Goal: Transaction & Acquisition: Purchase product/service

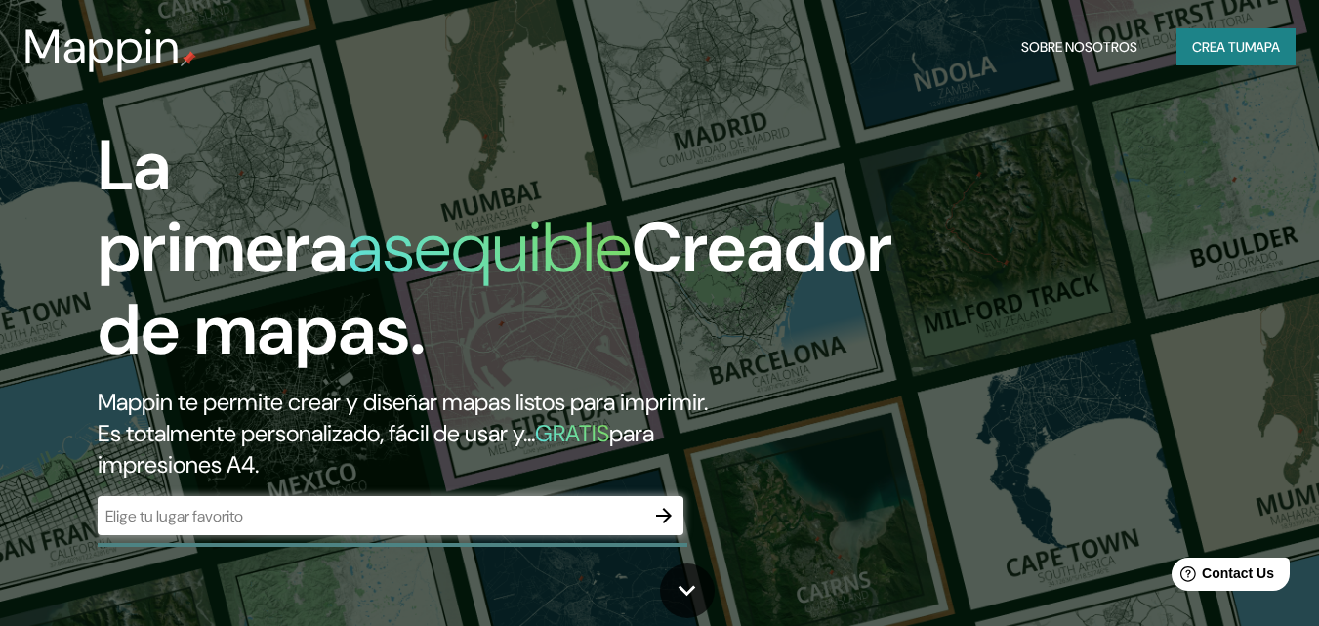
click at [546, 492] on div "La primera asequible Creador de mapas. Mappin te permite crear y diseñar mapas …" at bounding box center [427, 340] width 792 height 430
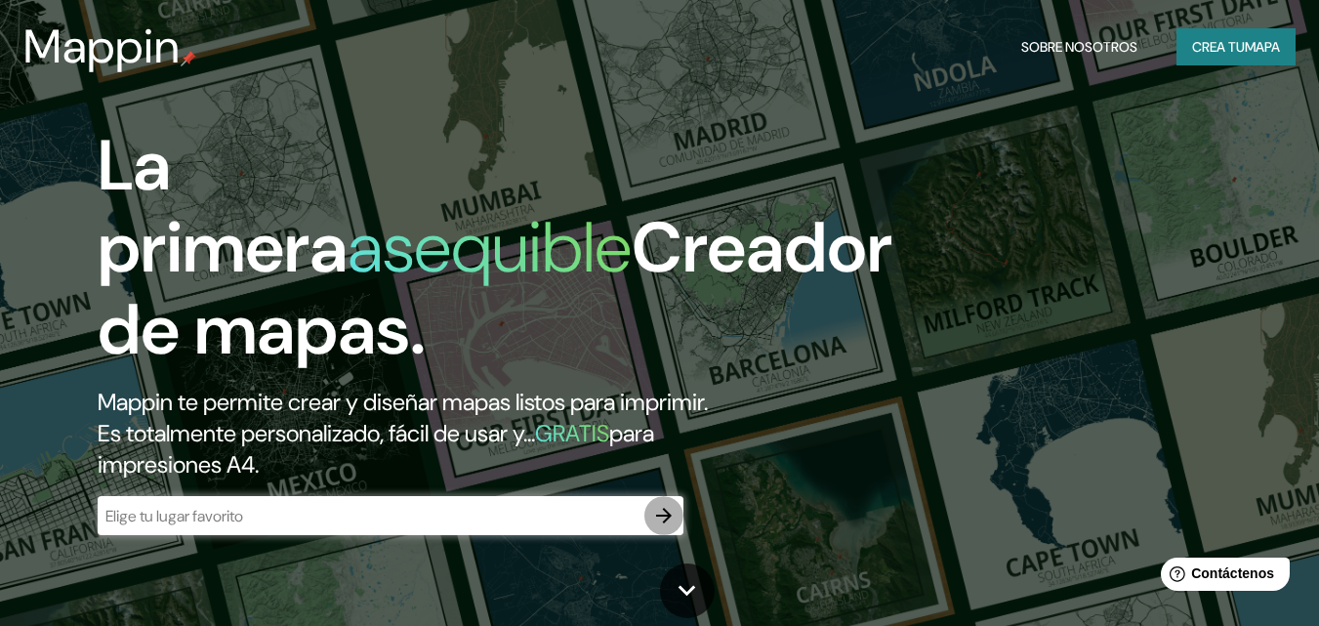
click at [676, 516] on button "button" at bounding box center [663, 515] width 39 height 39
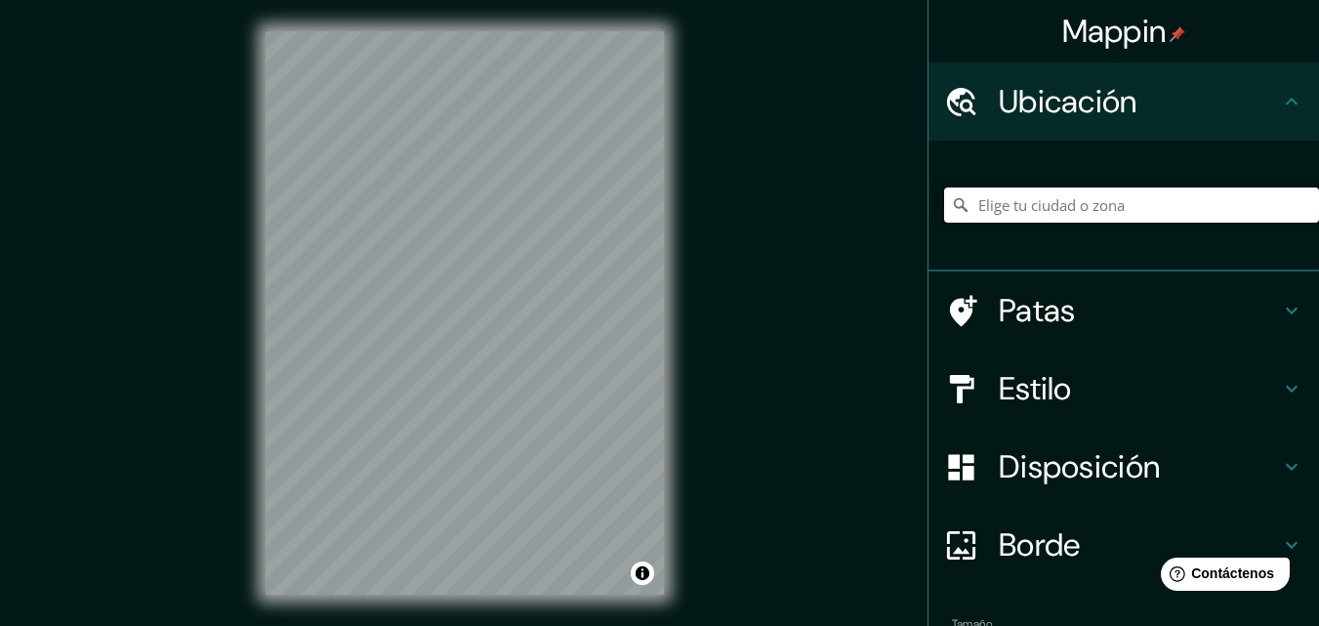
click at [1138, 205] on input "Elige tu ciudad o zona" at bounding box center [1131, 204] width 375 height 35
type input "m"
type input "l"
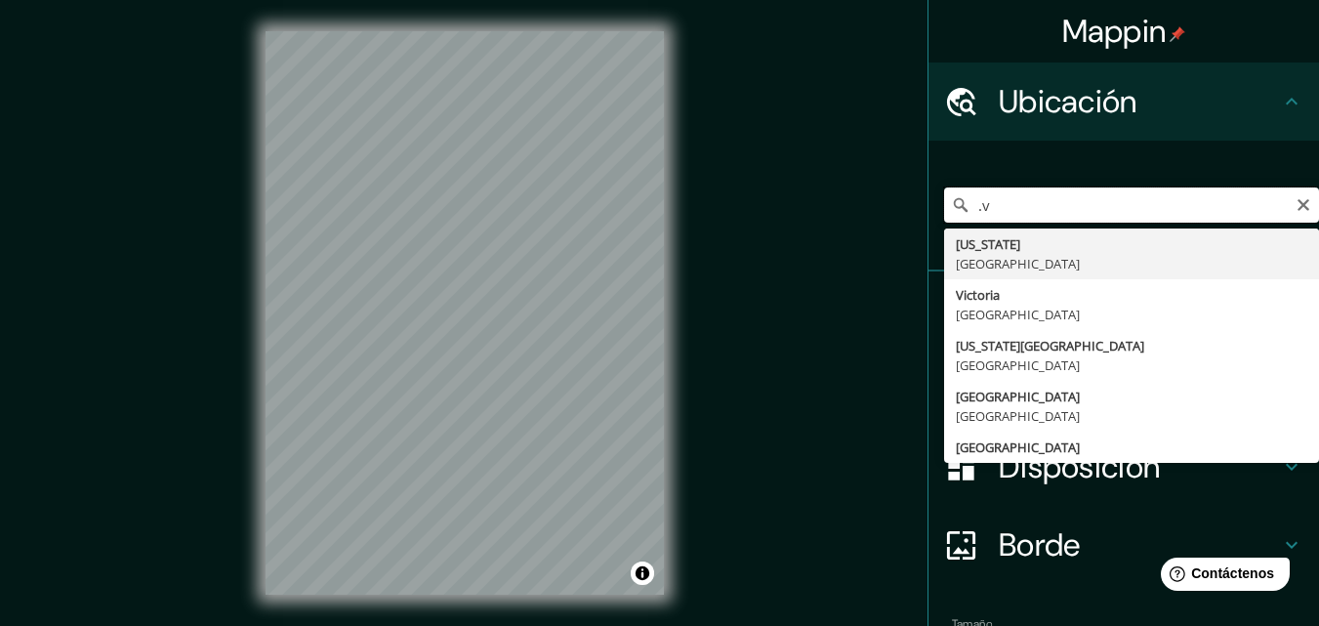
type input "."
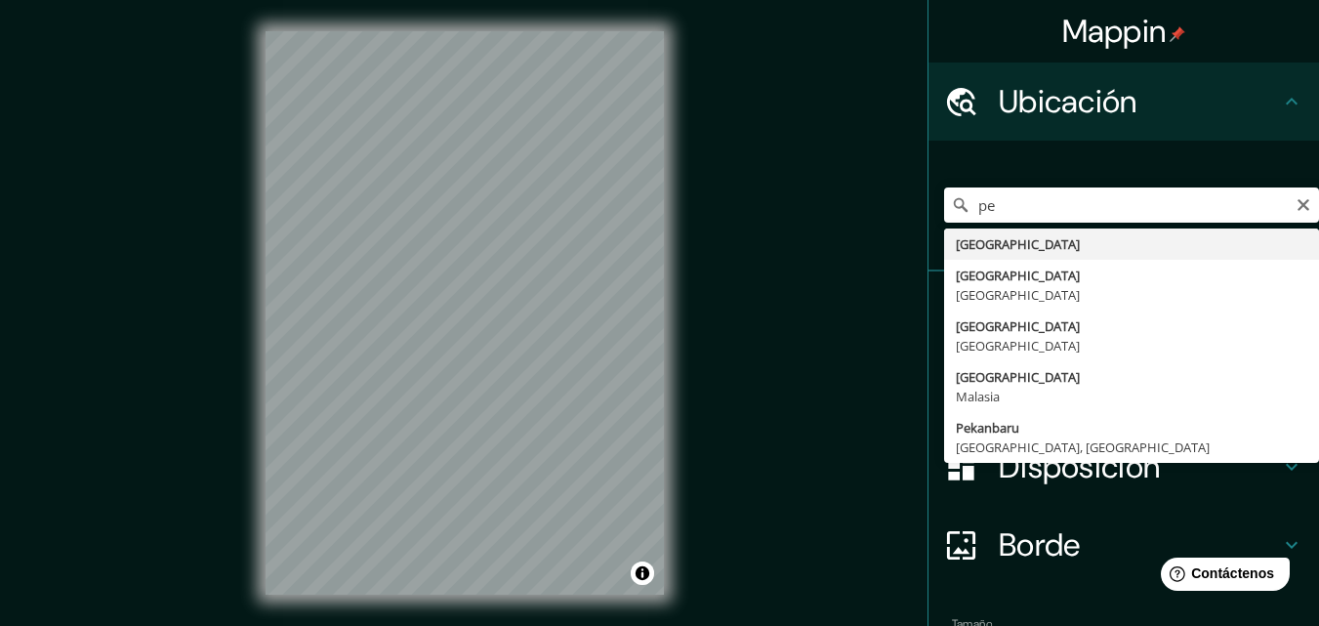
type input "[GEOGRAPHIC_DATA]"
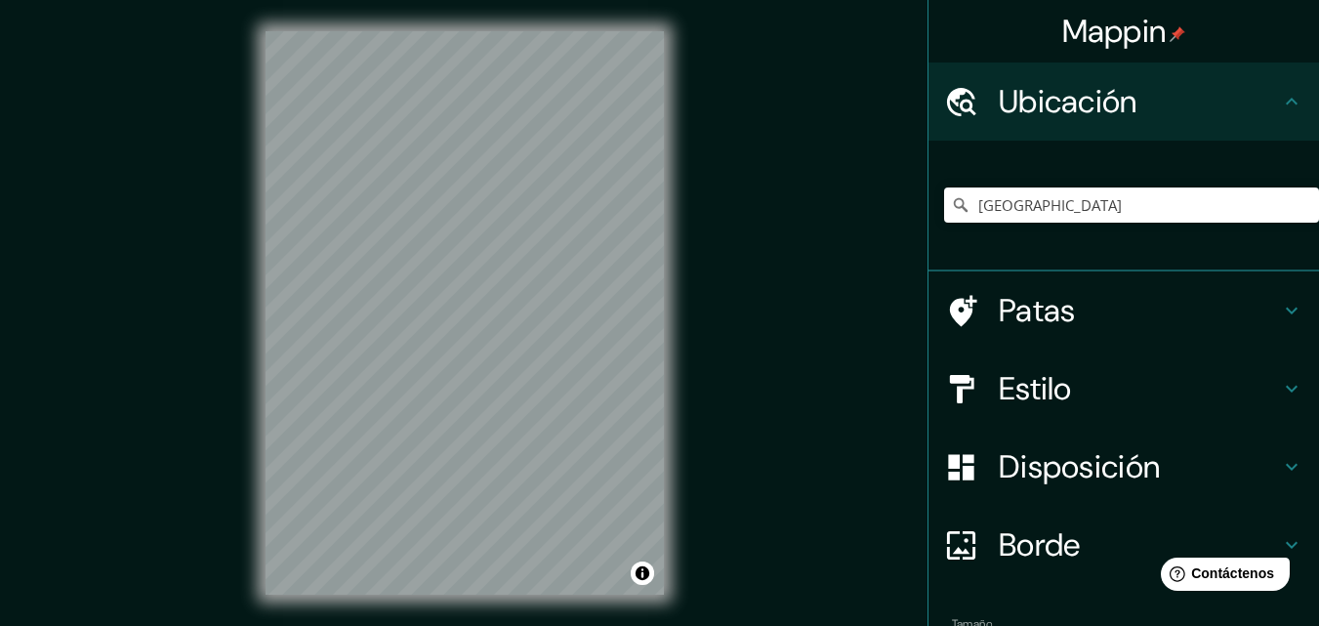
click at [1012, 396] on font "Estilo" at bounding box center [1035, 388] width 73 height 41
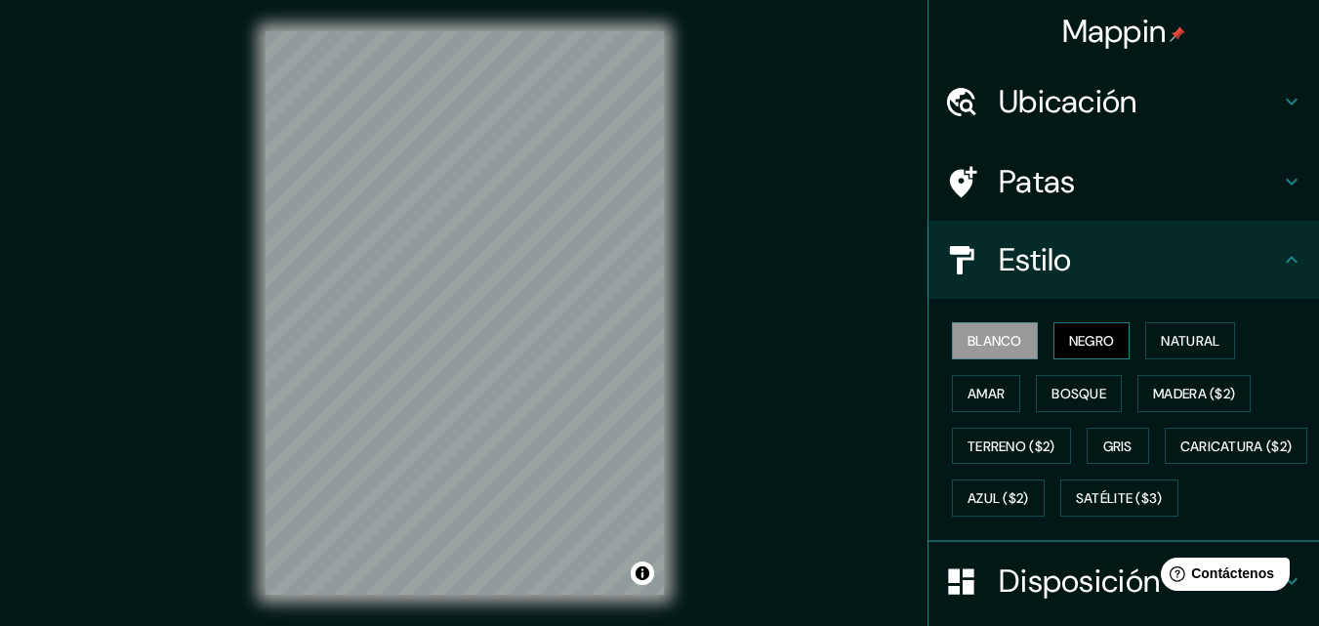
click at [1096, 338] on font "Negro" at bounding box center [1092, 341] width 46 height 18
click at [969, 332] on font "Blanco" at bounding box center [995, 341] width 55 height 18
click at [1176, 325] on button "Natural" at bounding box center [1190, 340] width 90 height 37
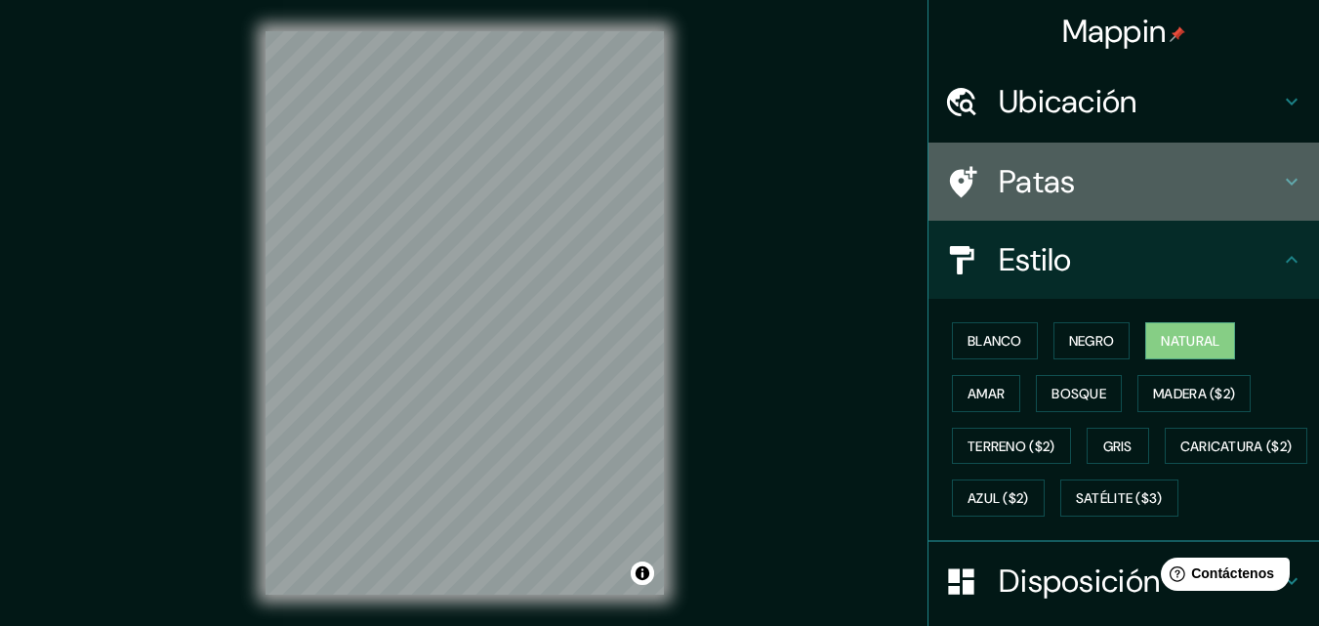
click at [1064, 197] on h4 "Patas" at bounding box center [1139, 181] width 281 height 39
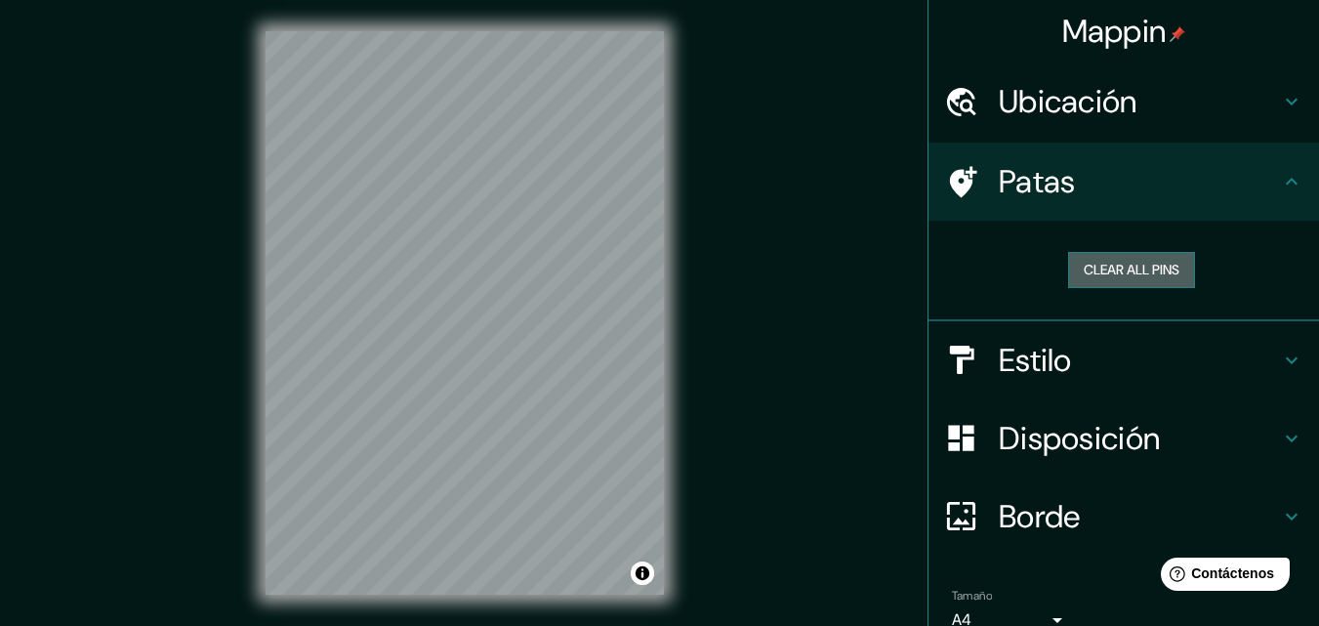
click at [1163, 272] on button "Clear all pins" at bounding box center [1131, 270] width 127 height 36
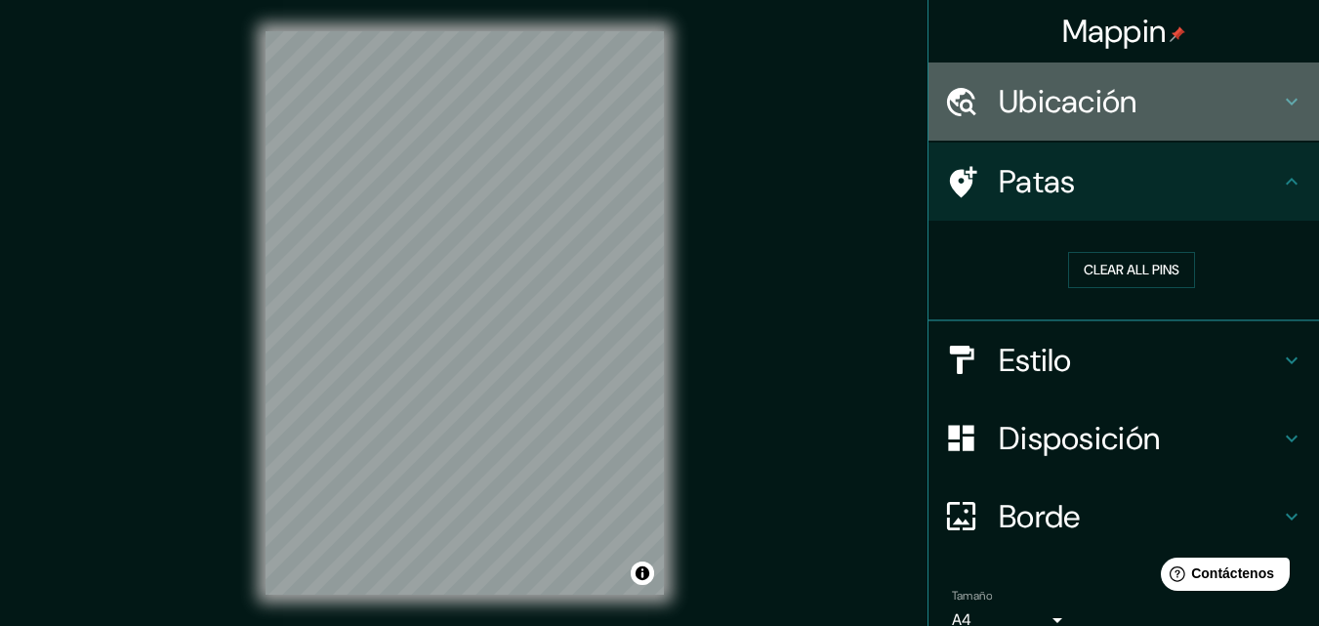
click at [1034, 113] on font "Ubicación" at bounding box center [1068, 101] width 139 height 41
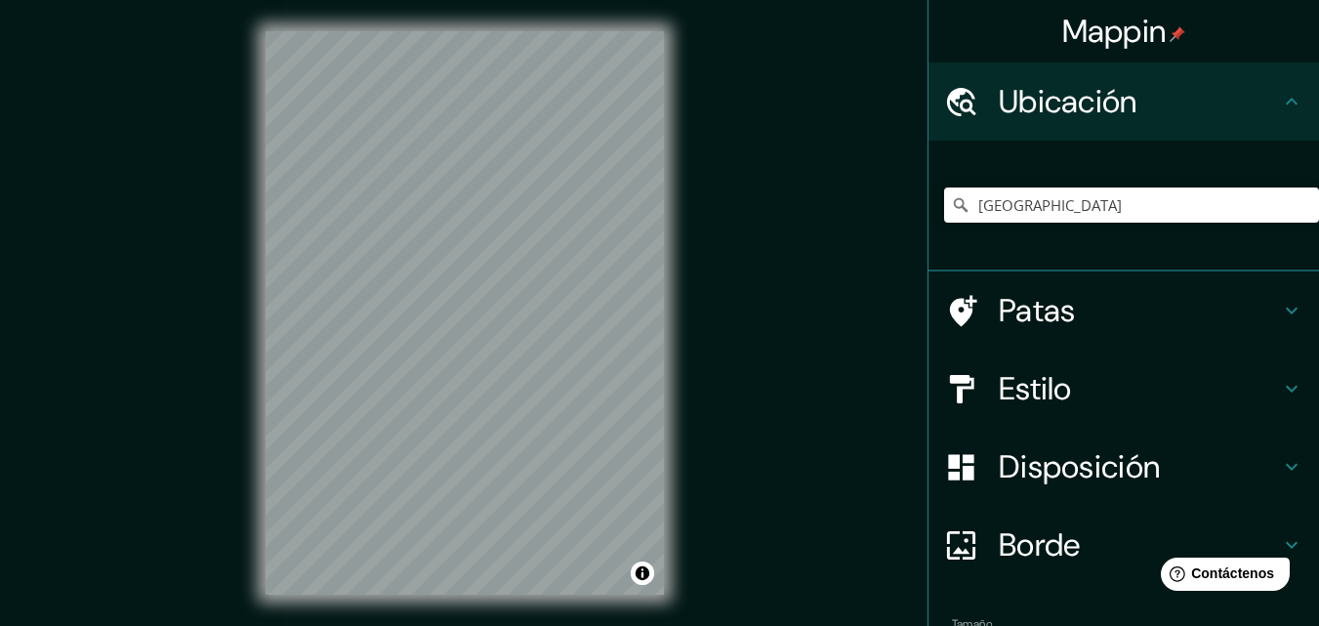
click at [1049, 323] on font "Patas" at bounding box center [1037, 310] width 77 height 41
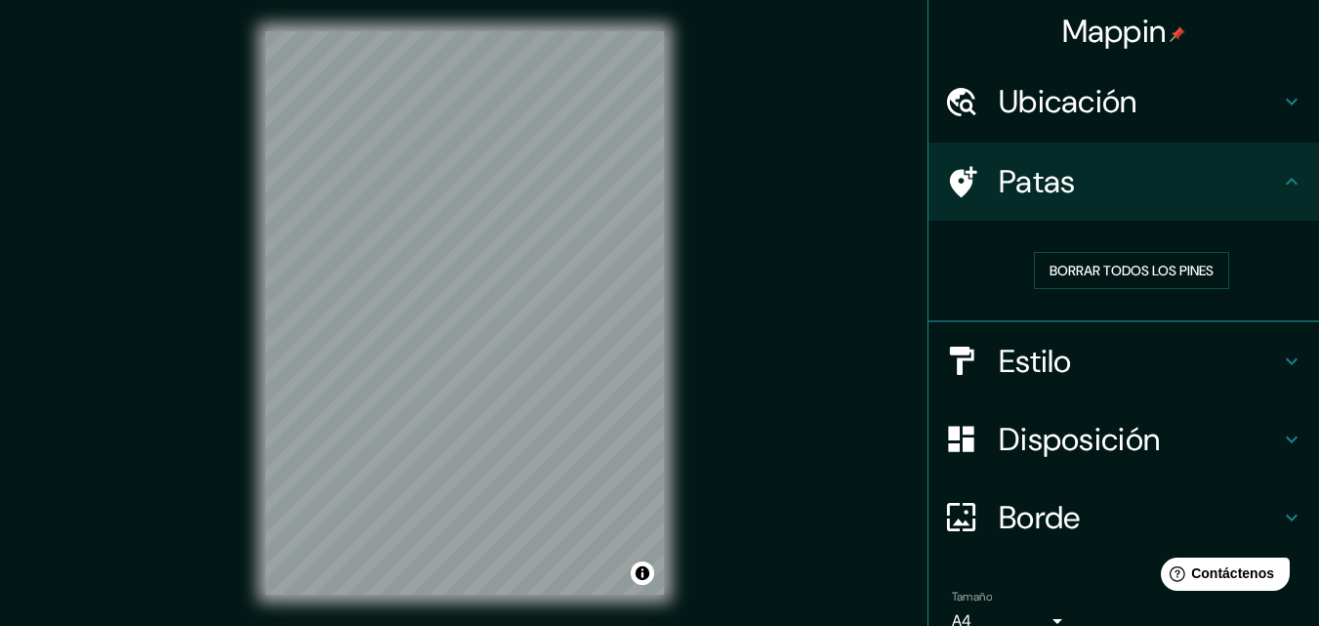
scroll to position [94, 0]
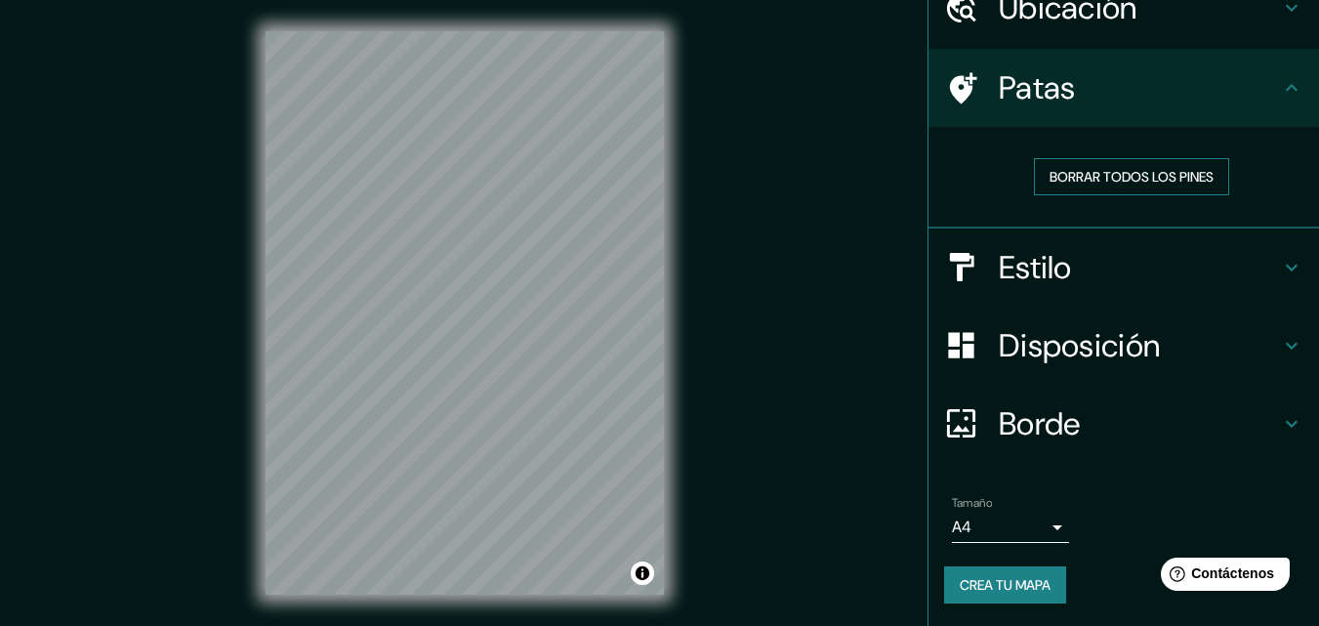
click at [1050, 172] on font "Borrar todos los pines" at bounding box center [1132, 177] width 164 height 18
click at [1017, 291] on div "Estilo" at bounding box center [1123, 267] width 391 height 78
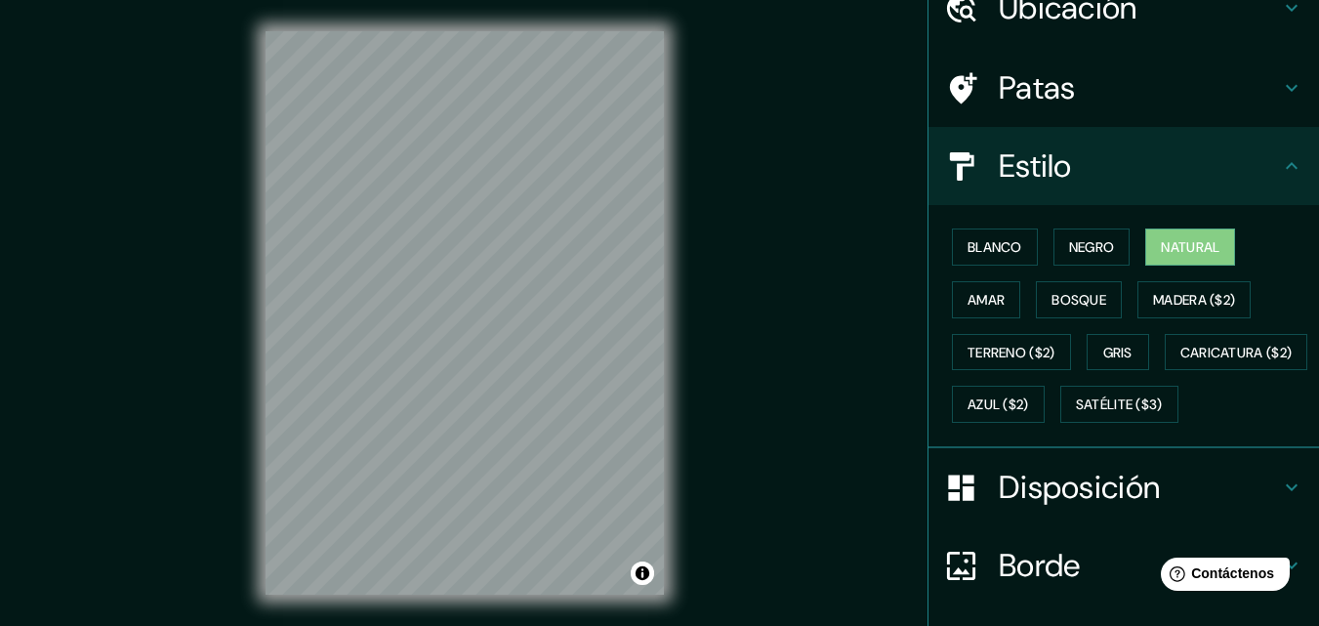
scroll to position [191, 0]
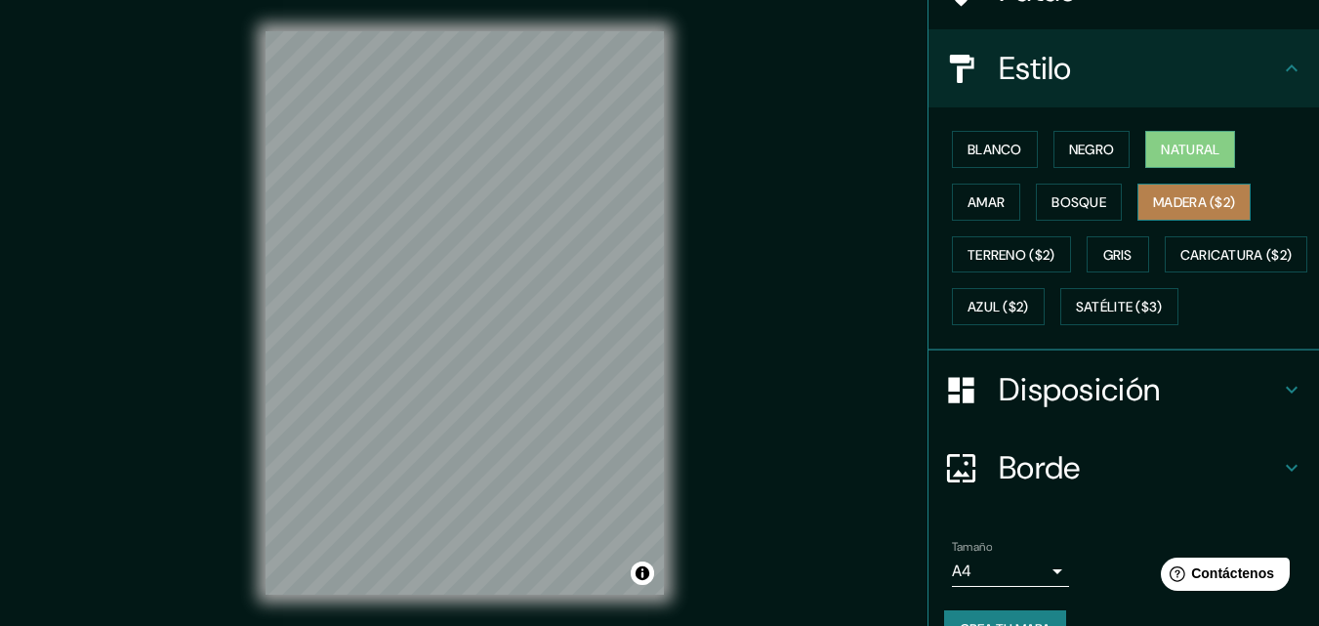
click at [1162, 203] on font "Madera ($2)" at bounding box center [1194, 202] width 82 height 18
click at [1172, 144] on font "Natural" at bounding box center [1190, 150] width 59 height 18
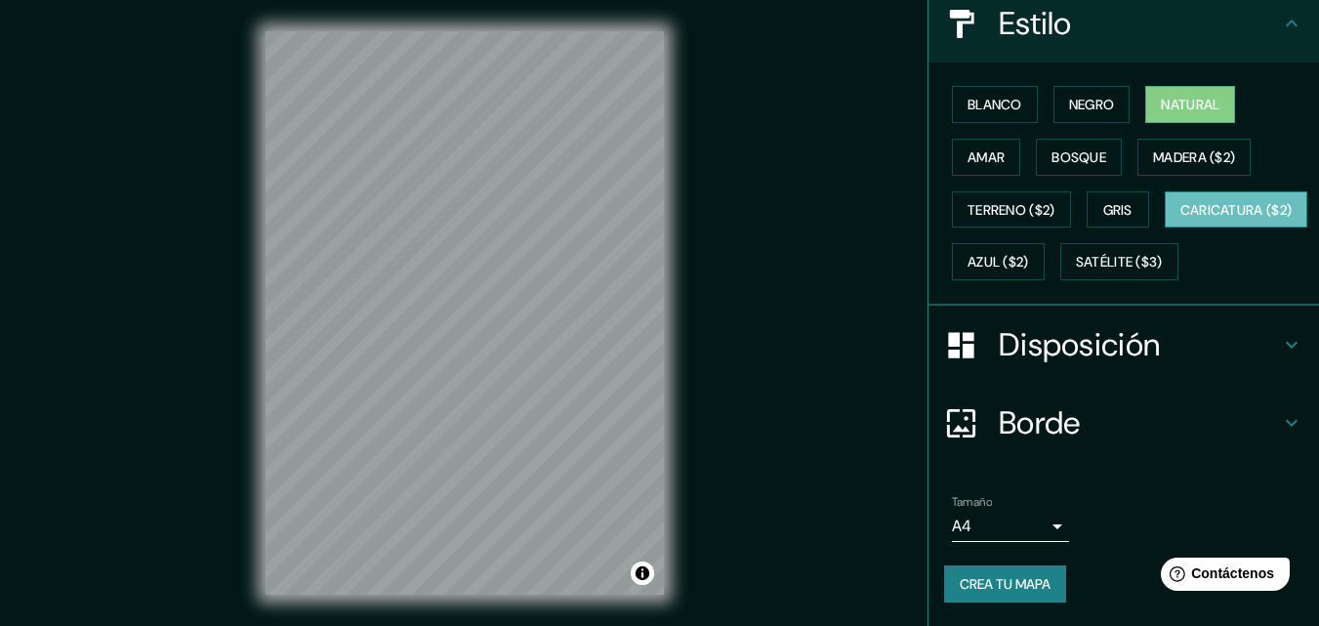
scroll to position [288, 0]
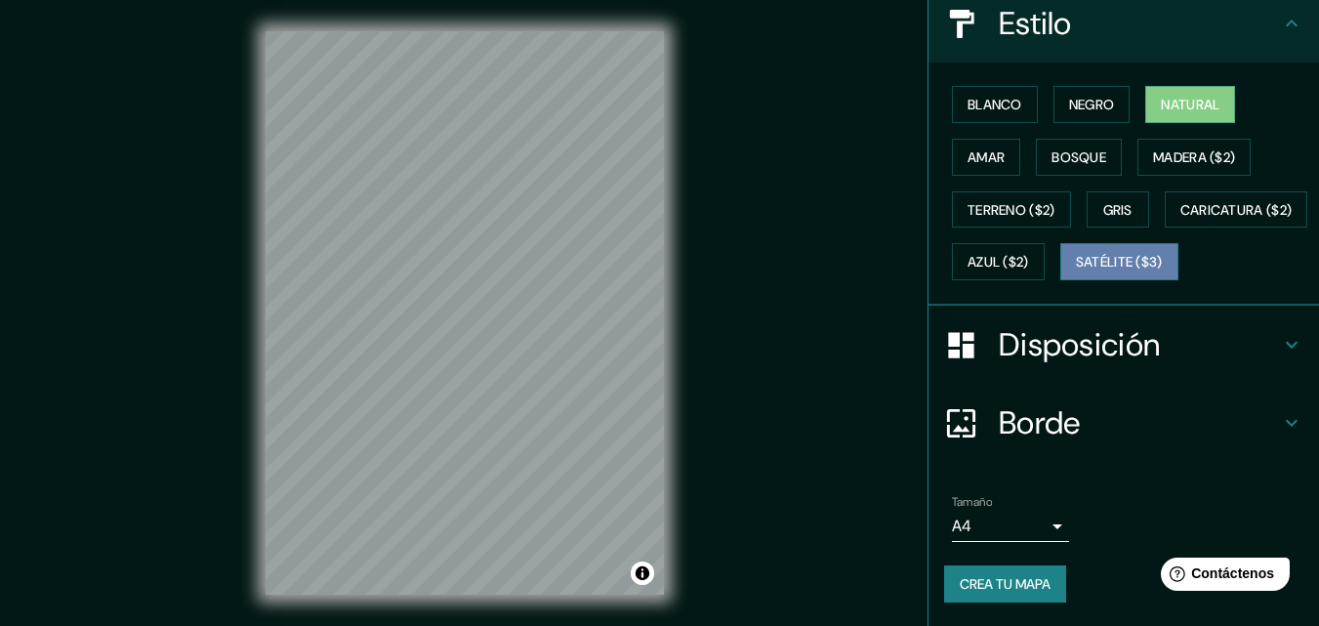
click at [1076, 262] on font "Satélite ($3)" at bounding box center [1119, 263] width 87 height 18
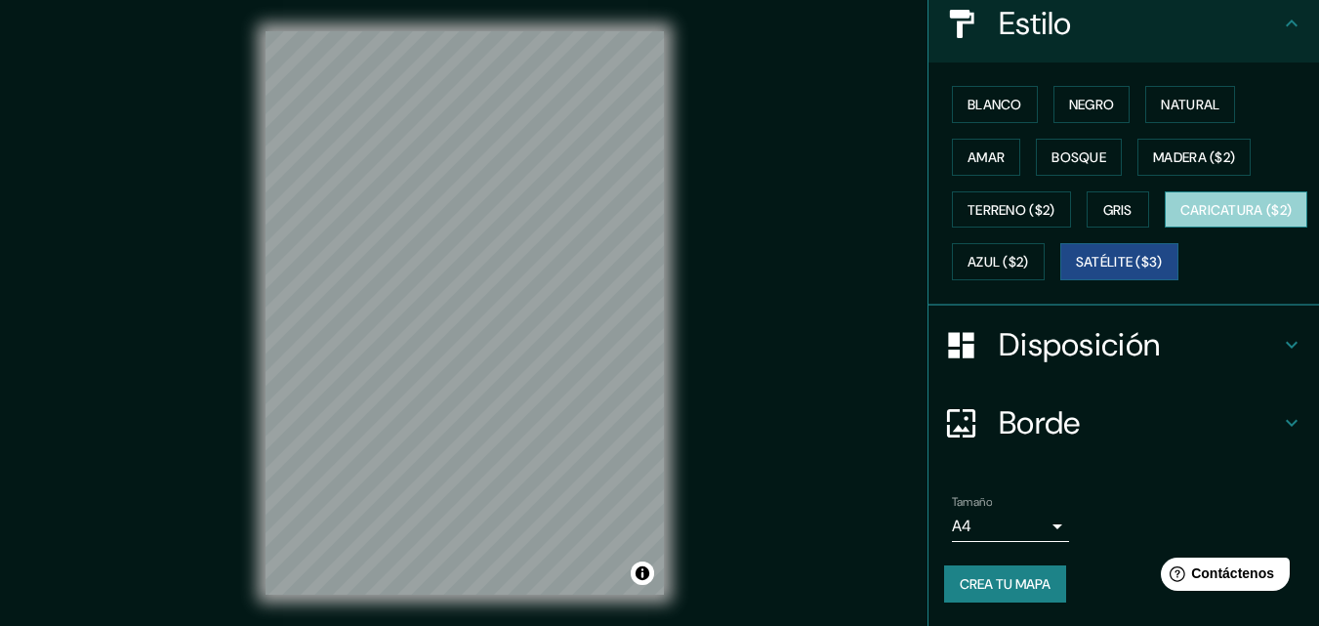
click at [1180, 208] on font "Caricatura ($2)" at bounding box center [1236, 210] width 112 height 18
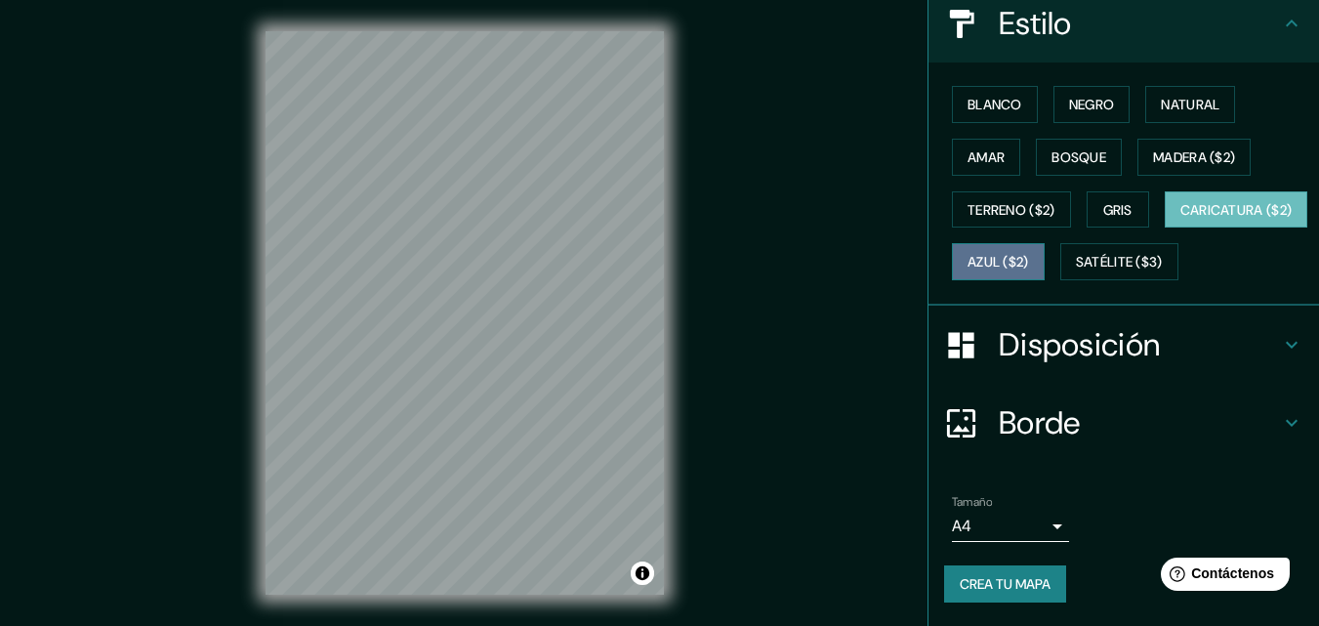
click at [1045, 243] on button "Azul ($2)" at bounding box center [998, 261] width 93 height 37
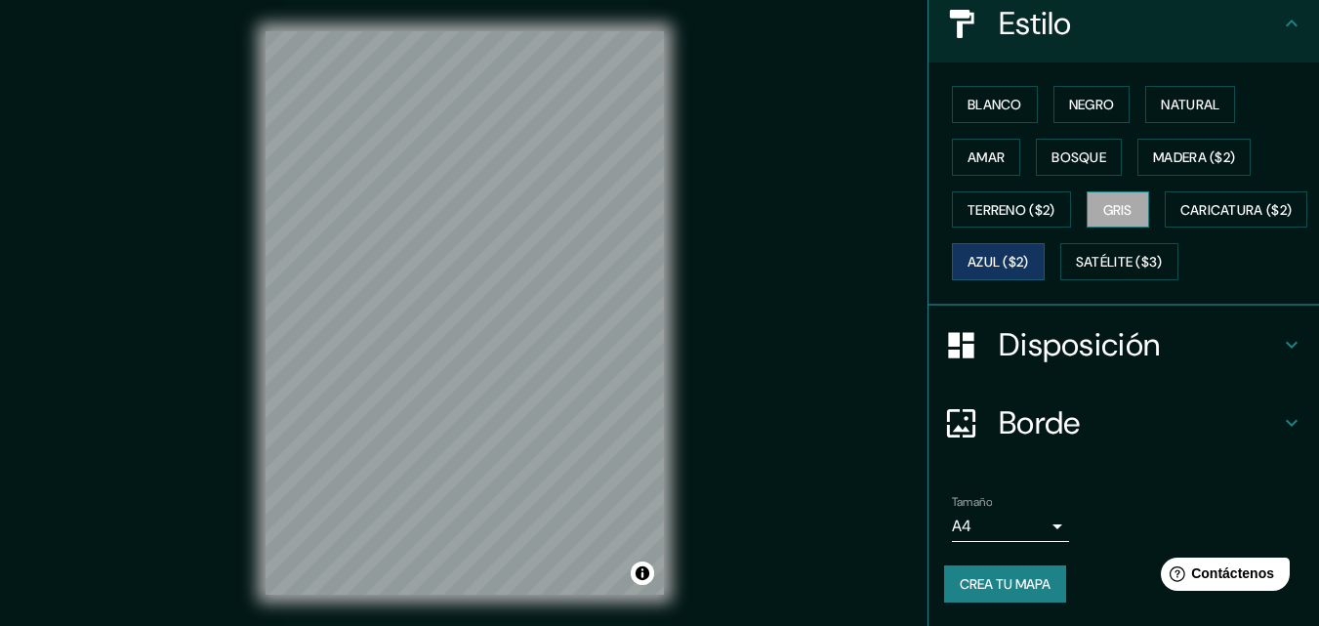
click at [1110, 201] on font "Gris" at bounding box center [1117, 210] width 29 height 18
click at [993, 191] on button "Terreno ($2)" at bounding box center [1011, 209] width 119 height 37
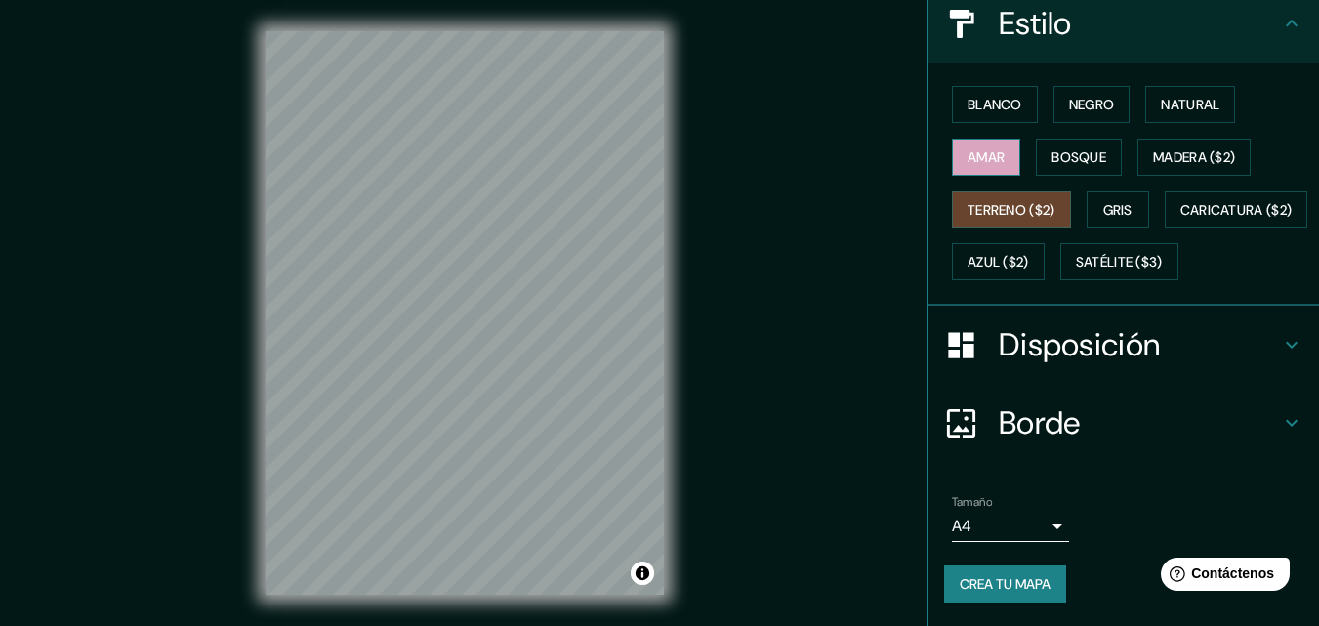
click at [981, 148] on font "Amar" at bounding box center [986, 157] width 37 height 18
click at [1036, 139] on button "Bosque" at bounding box center [1079, 157] width 86 height 37
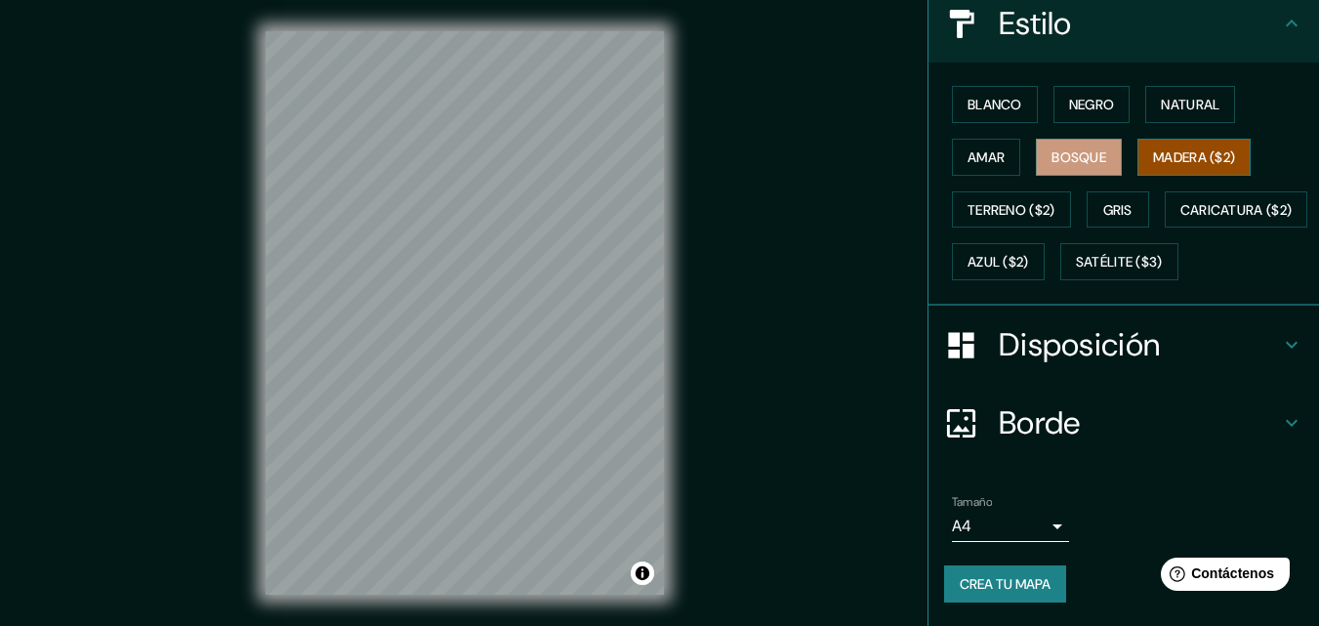
click at [1163, 144] on font "Madera ($2)" at bounding box center [1194, 156] width 82 height 25
click at [1072, 148] on font "Bosque" at bounding box center [1079, 157] width 55 height 18
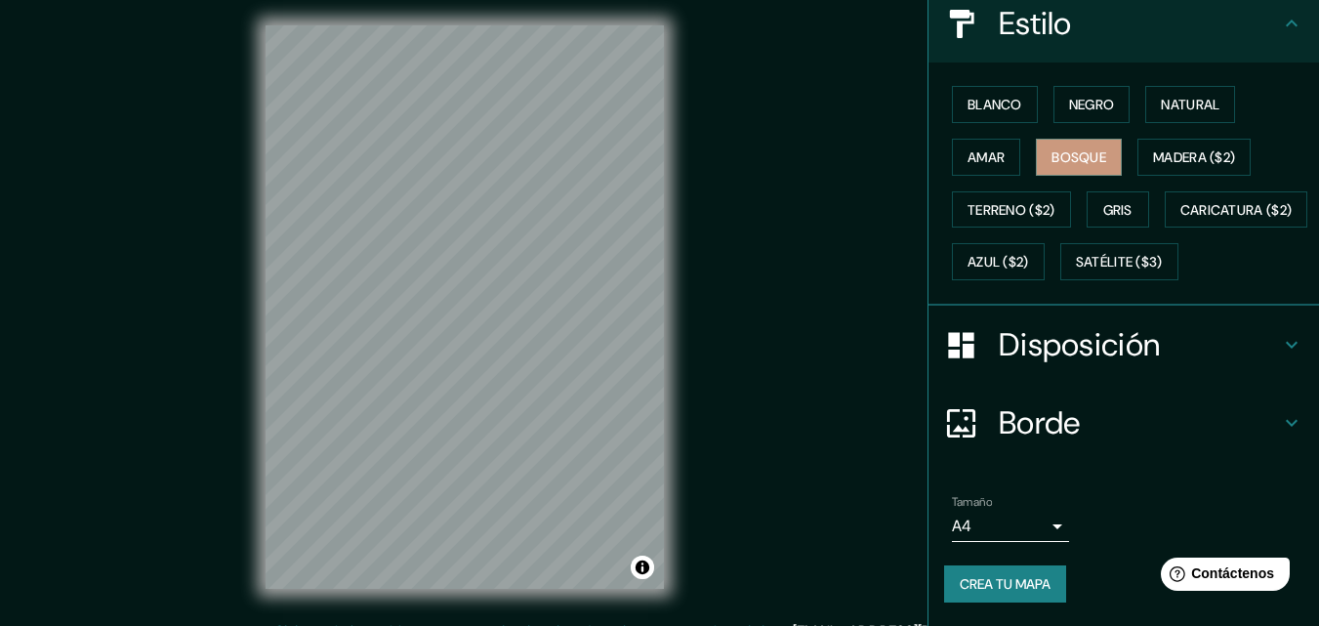
scroll to position [0, 0]
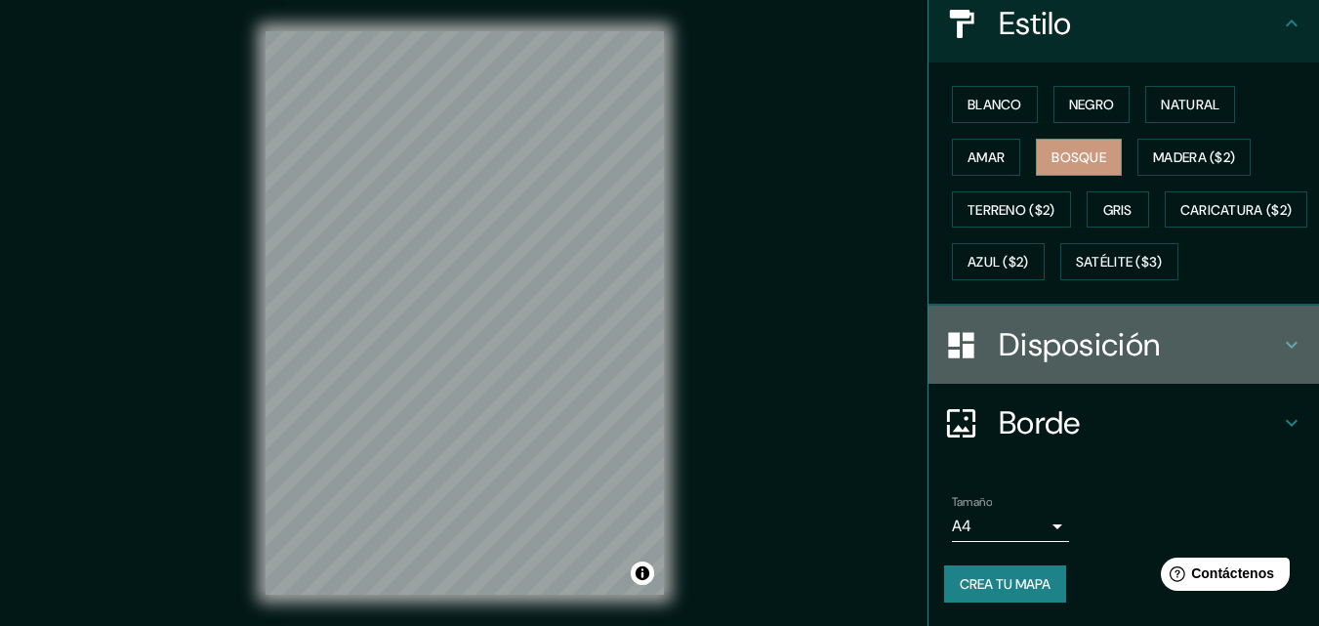
click at [1046, 349] on font "Disposición" at bounding box center [1079, 344] width 161 height 41
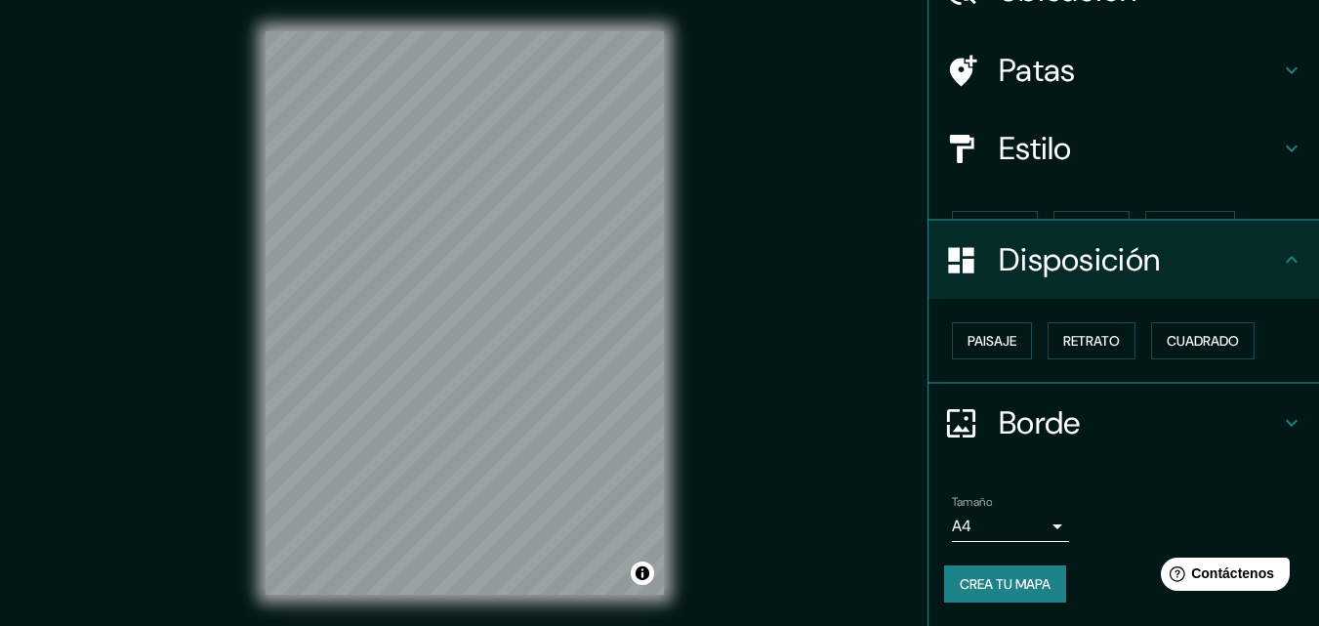
scroll to position [78, 0]
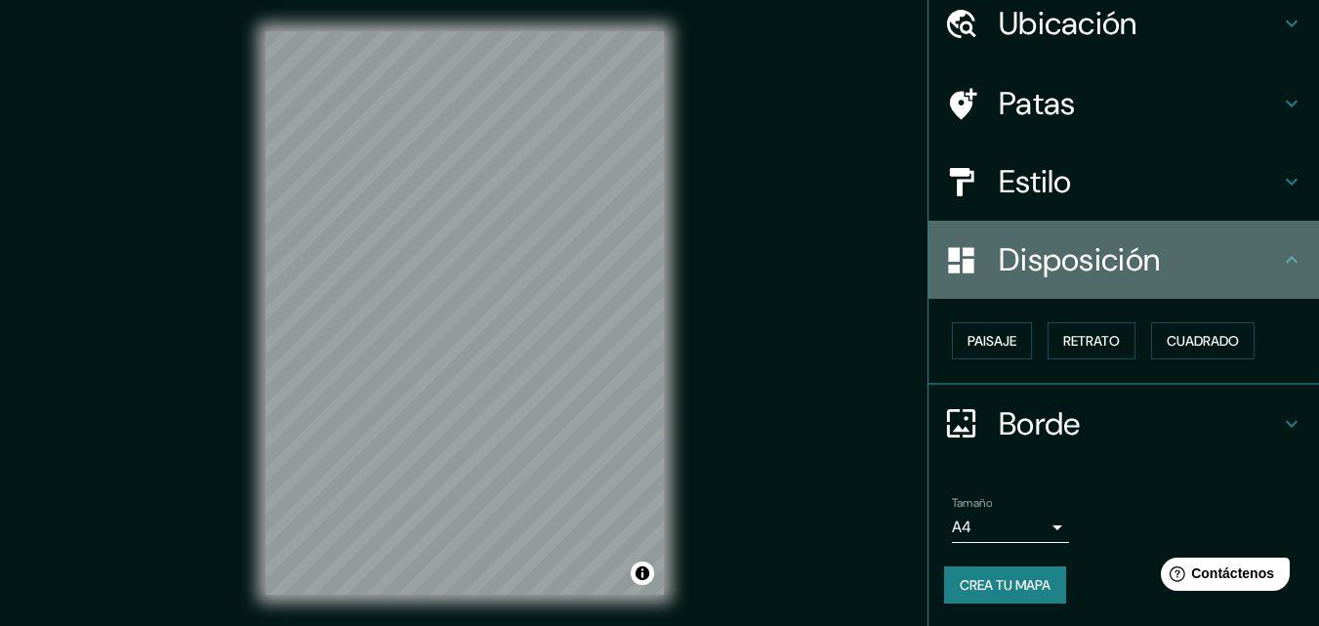
click at [1067, 281] on div "Disposición" at bounding box center [1123, 260] width 391 height 78
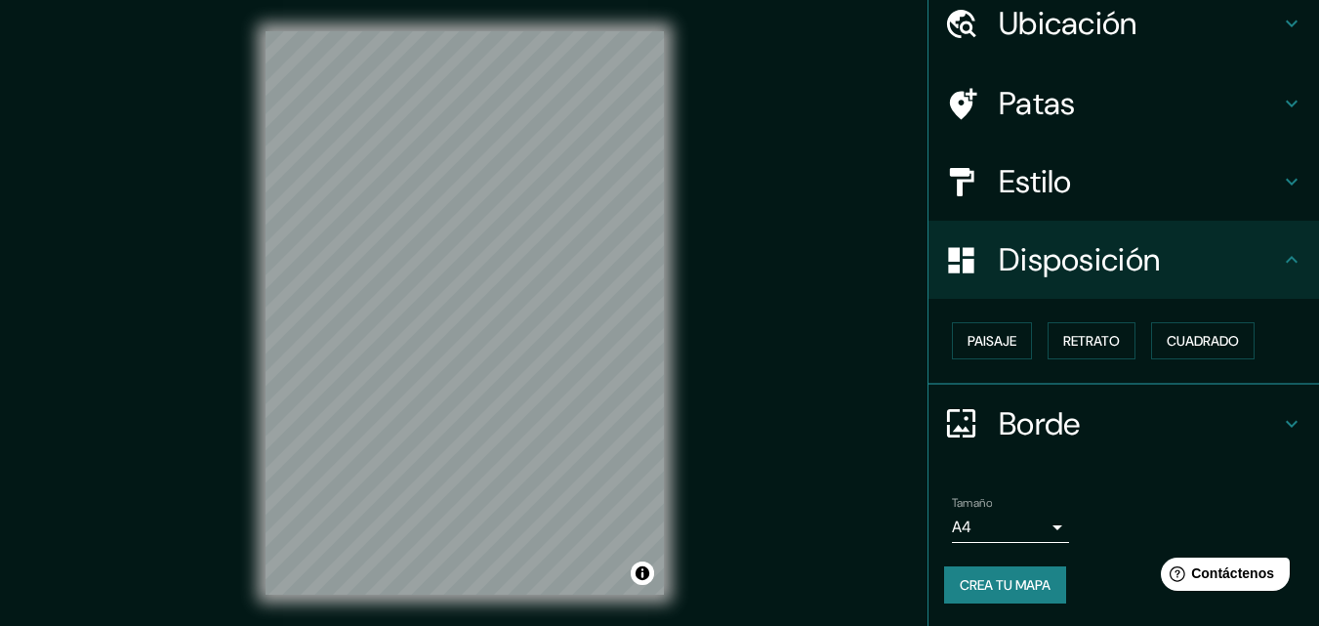
click at [1078, 167] on h4 "Estilo" at bounding box center [1139, 181] width 281 height 39
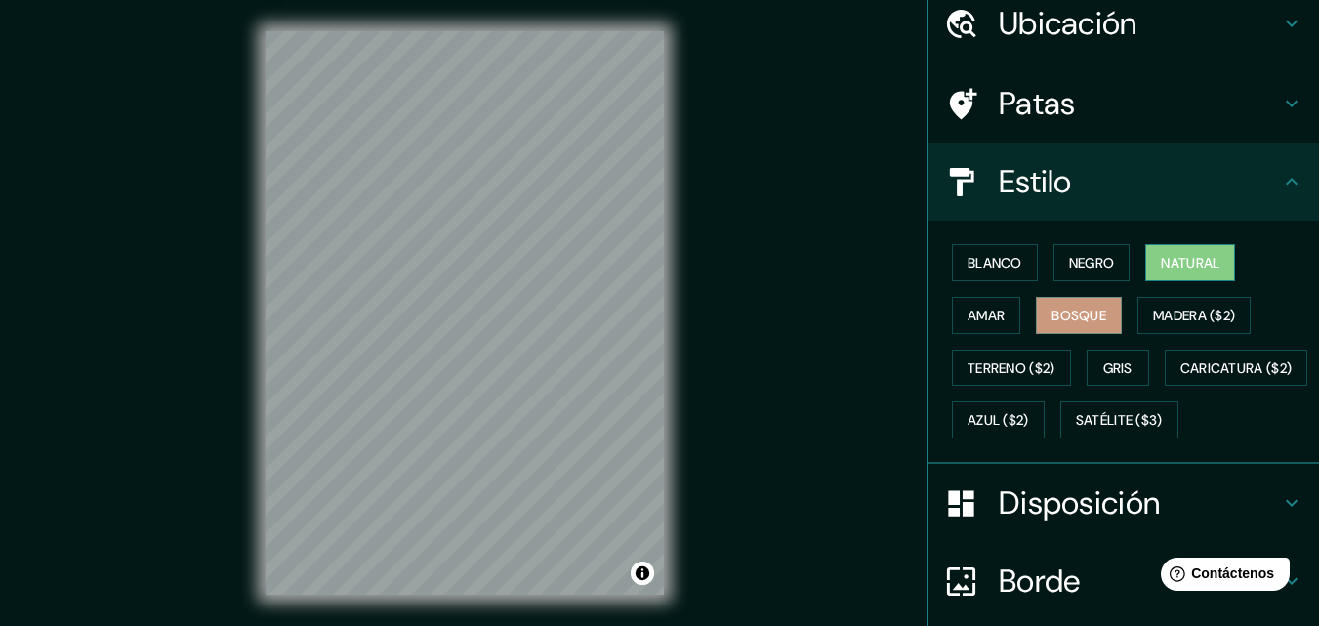
click at [1187, 261] on font "Natural" at bounding box center [1190, 263] width 59 height 18
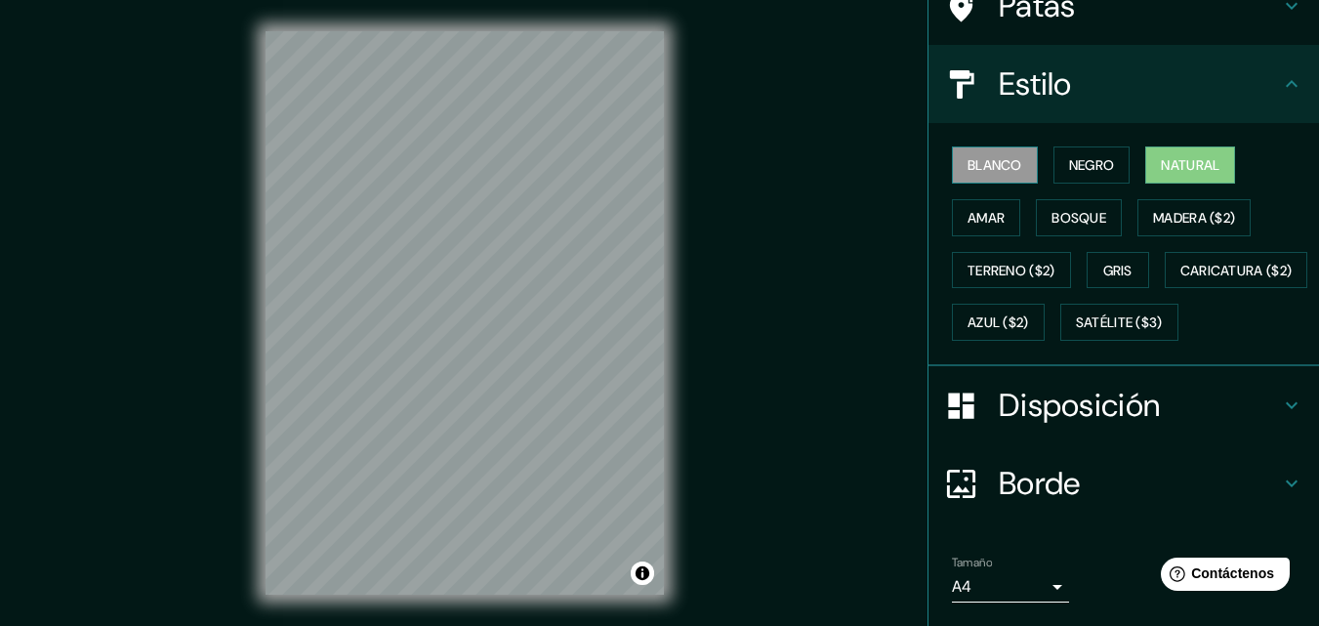
click at [1001, 168] on font "Blanco" at bounding box center [995, 165] width 55 height 18
click at [1069, 165] on font "Negro" at bounding box center [1092, 165] width 46 height 18
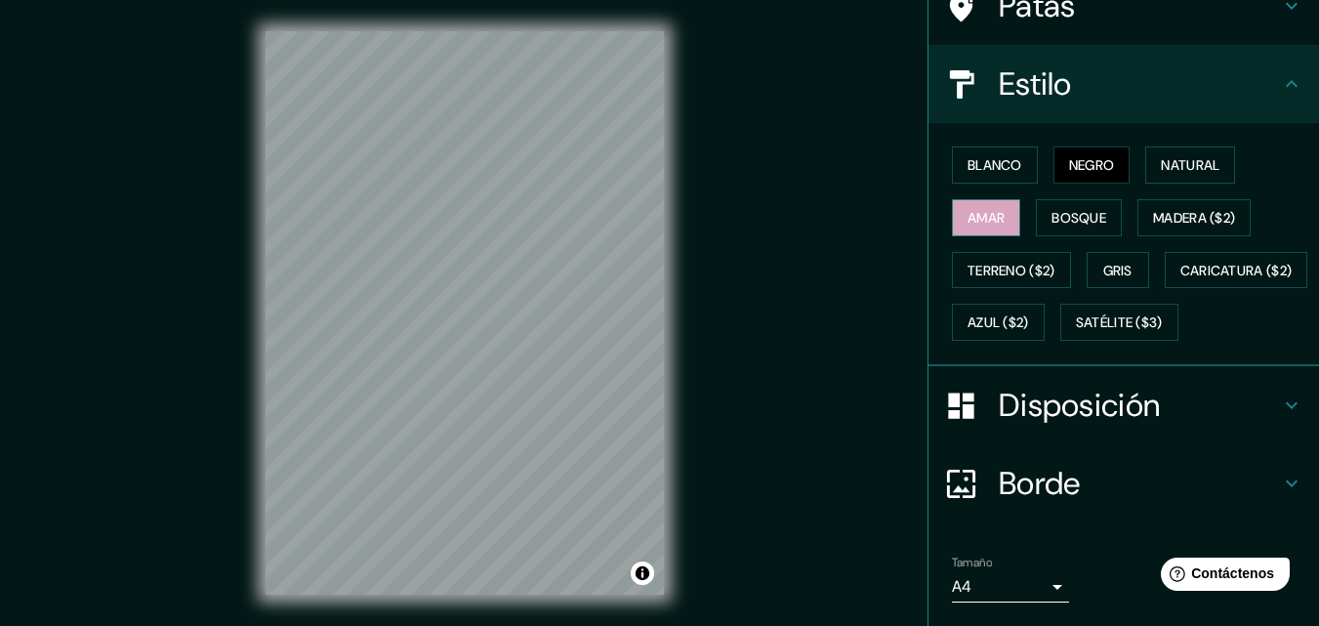
click at [987, 218] on font "Amar" at bounding box center [986, 218] width 37 height 18
click at [1160, 209] on font "Madera ($2)" at bounding box center [1194, 218] width 82 height 18
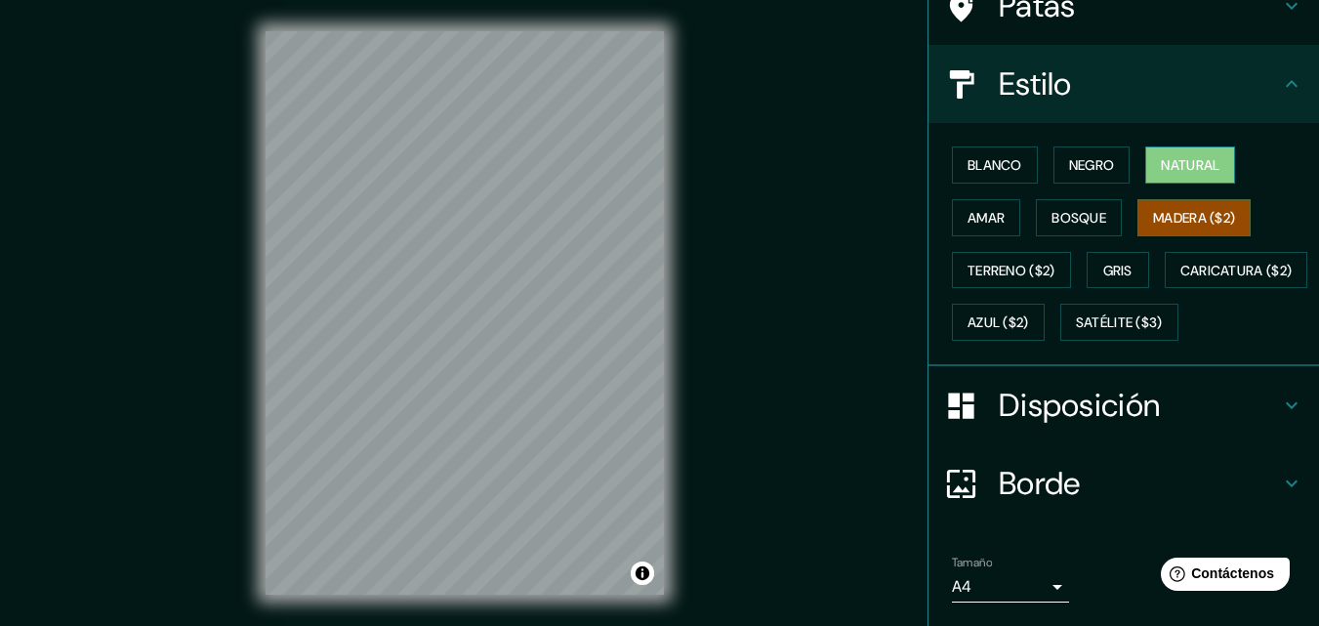
click at [1161, 164] on font "Natural" at bounding box center [1190, 165] width 59 height 18
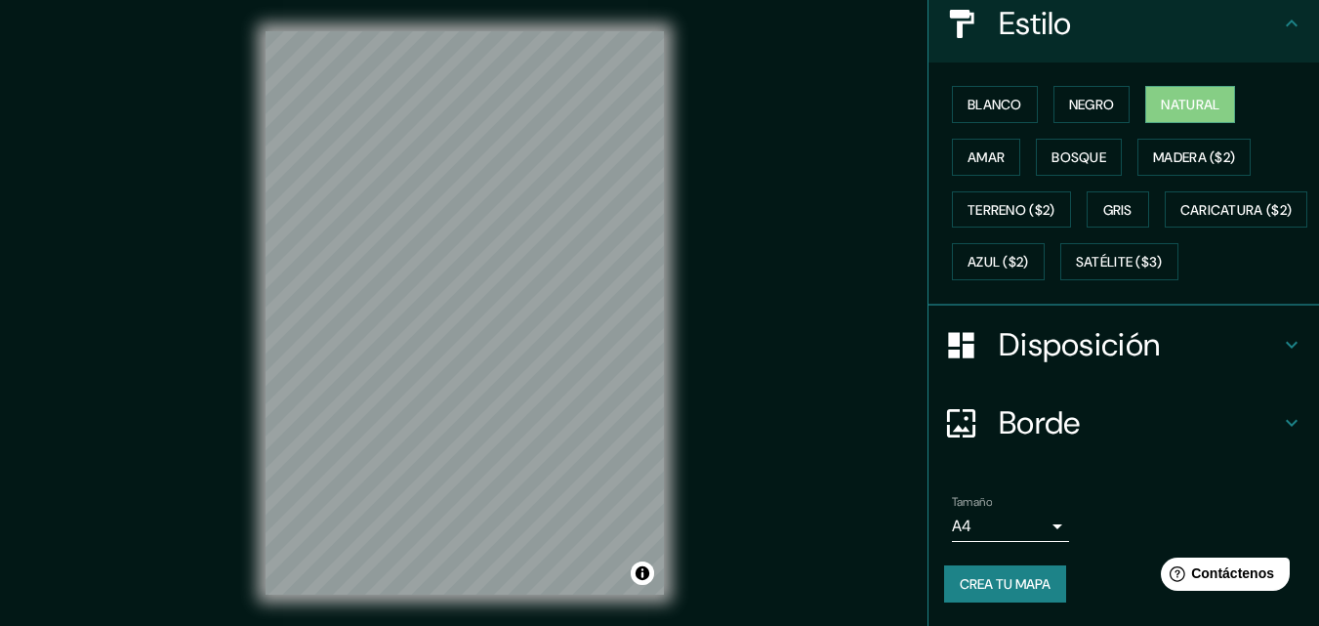
click at [1110, 321] on div "Disposición" at bounding box center [1123, 345] width 391 height 78
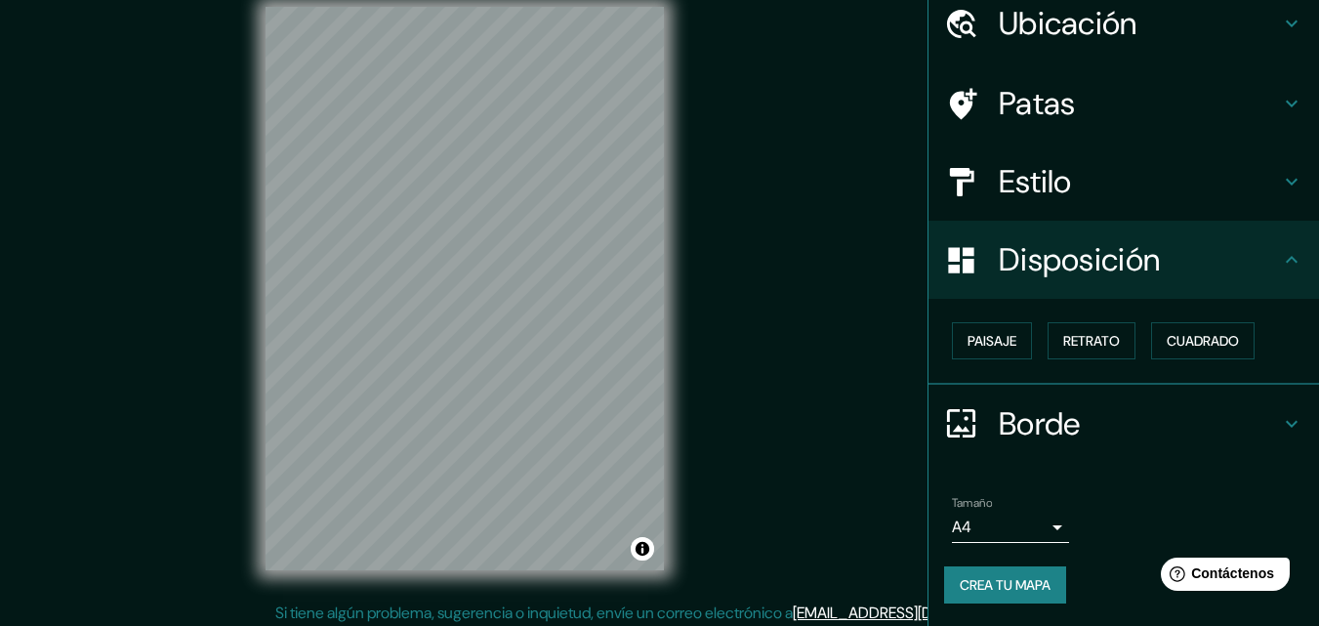
scroll to position [31, 0]
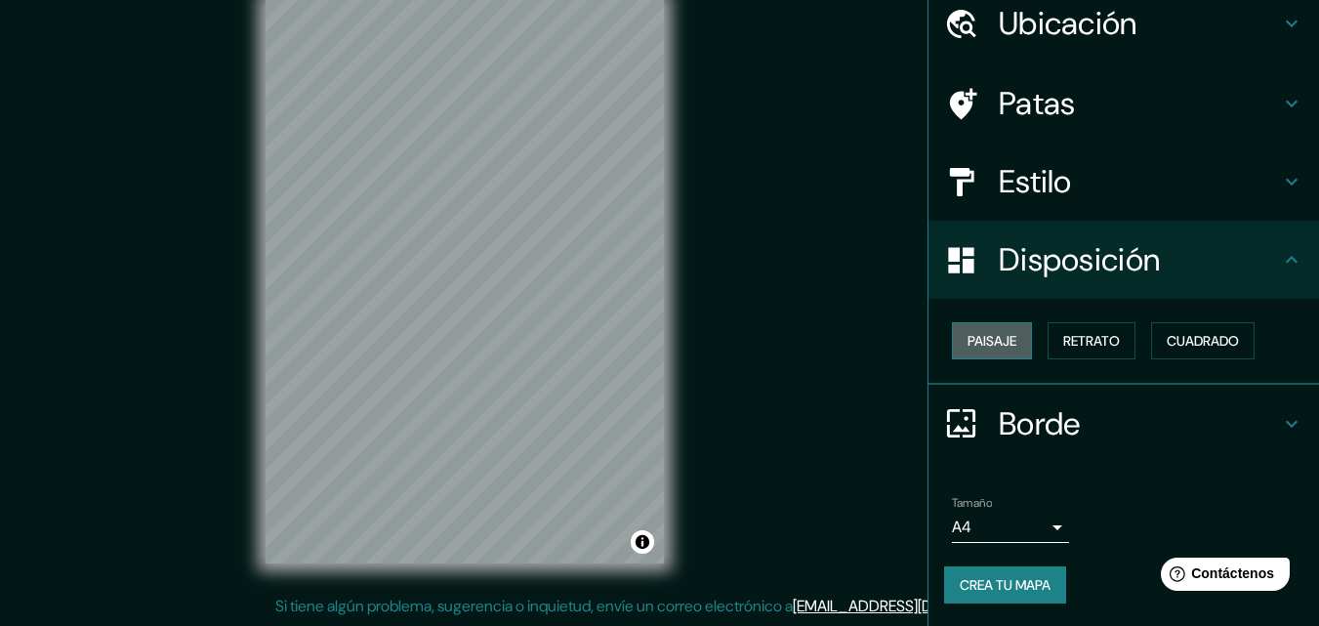
click at [1012, 342] on button "Paisaje" at bounding box center [992, 340] width 80 height 37
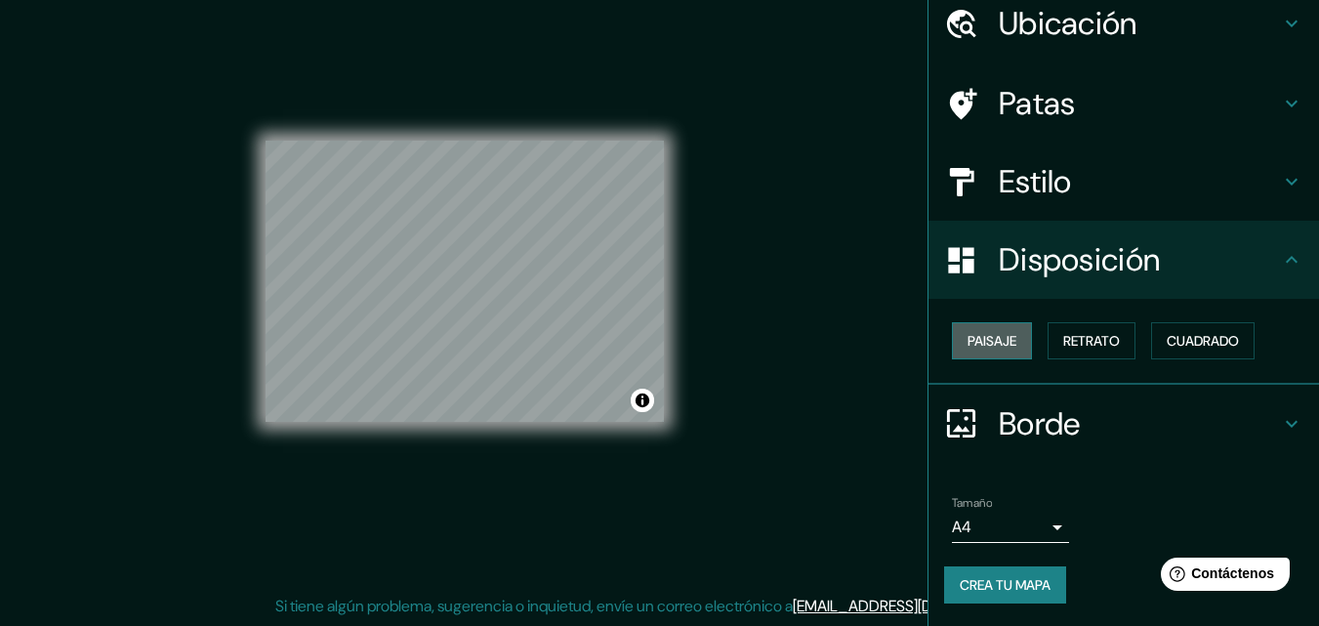
click at [1012, 342] on button "Paisaje" at bounding box center [992, 340] width 80 height 37
click at [1063, 337] on font "Retrato" at bounding box center [1091, 341] width 57 height 18
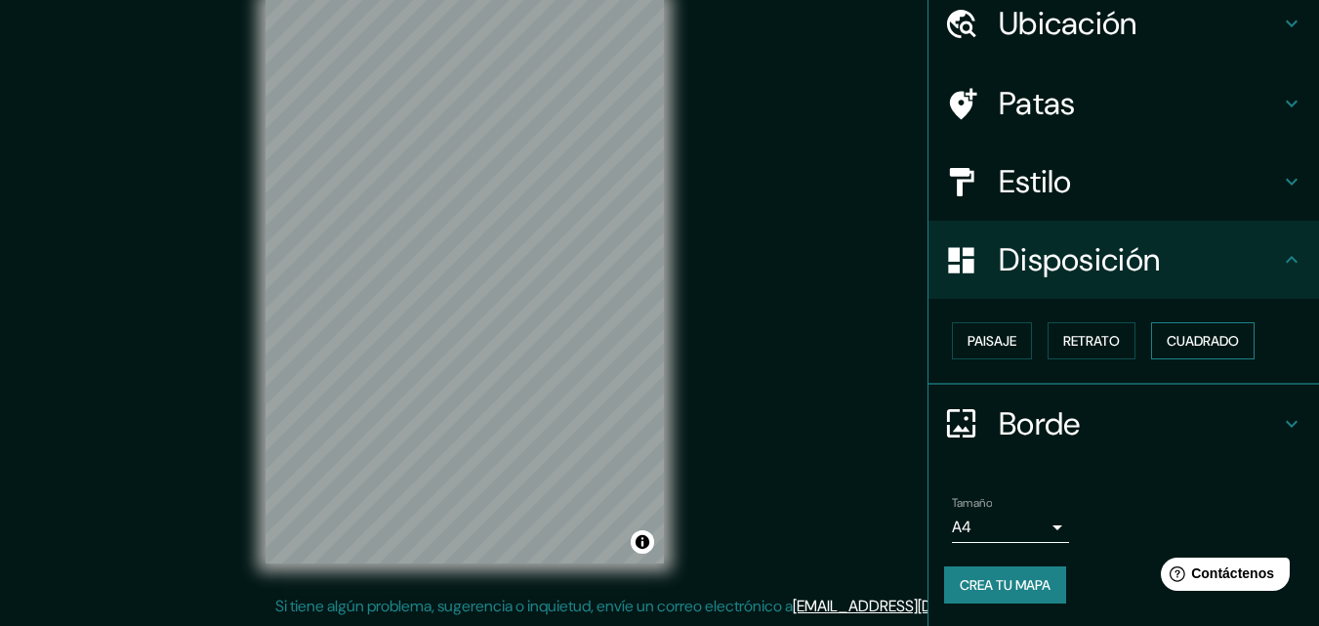
click at [1167, 352] on font "Cuadrado" at bounding box center [1203, 340] width 72 height 25
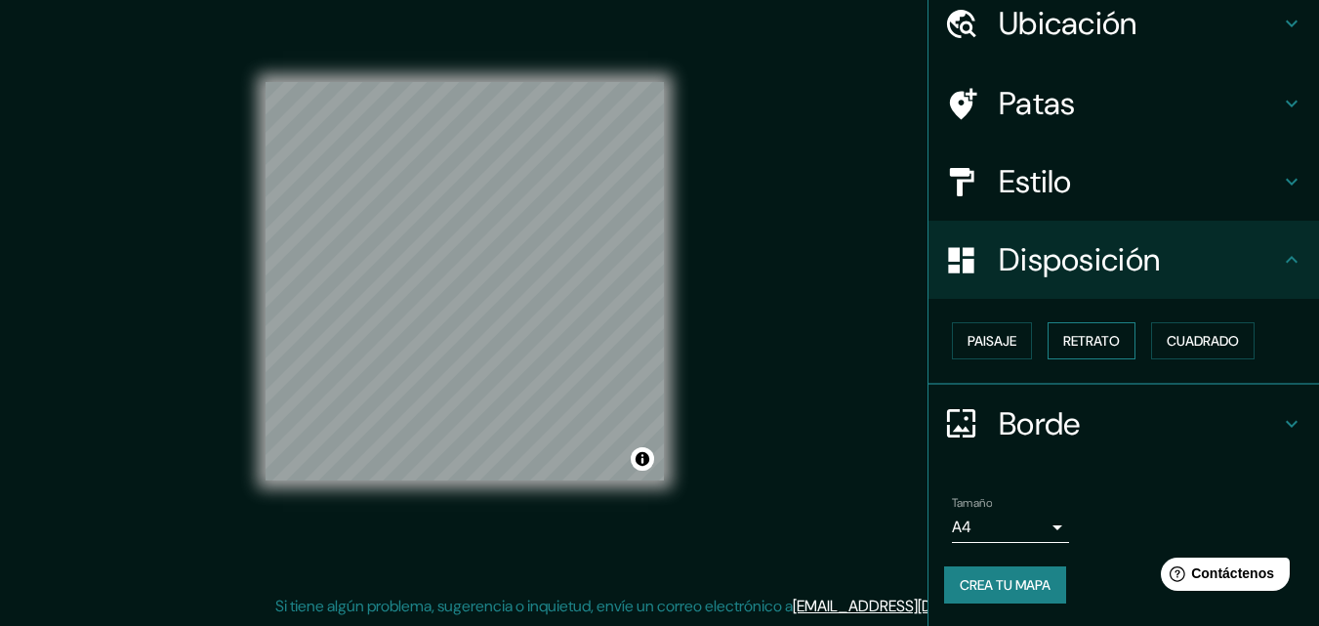
click at [1111, 358] on button "Retrato" at bounding box center [1092, 340] width 88 height 37
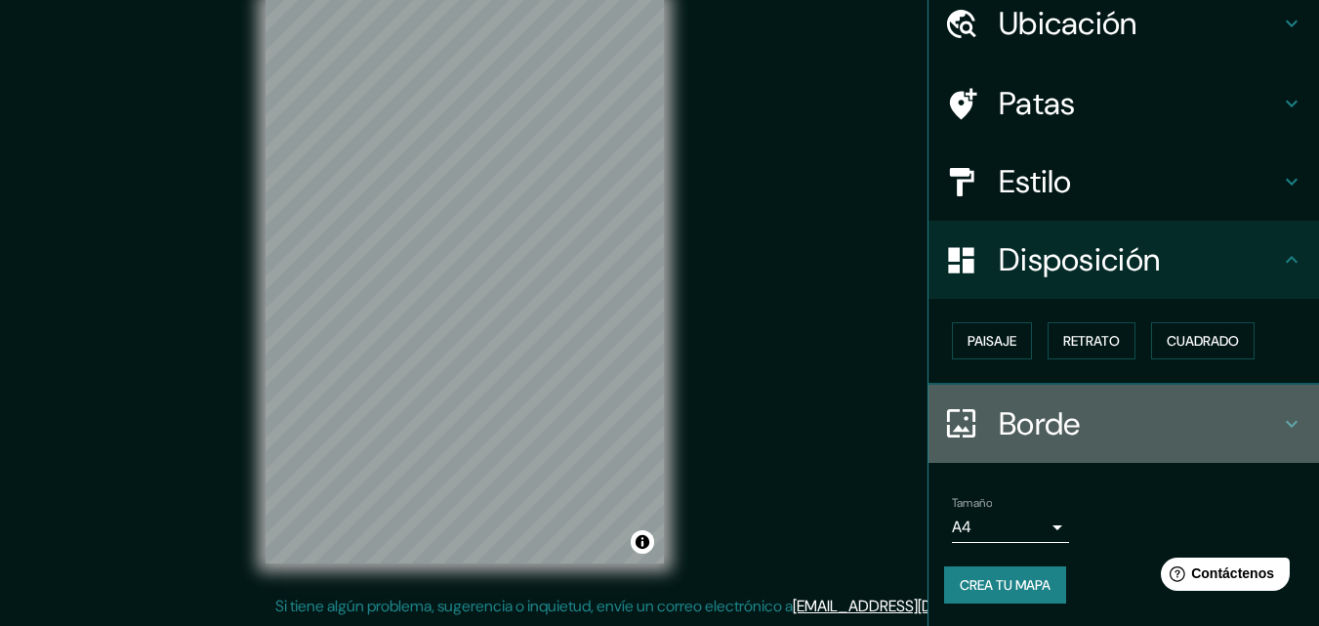
click at [1023, 414] on font "Borde" at bounding box center [1040, 423] width 82 height 41
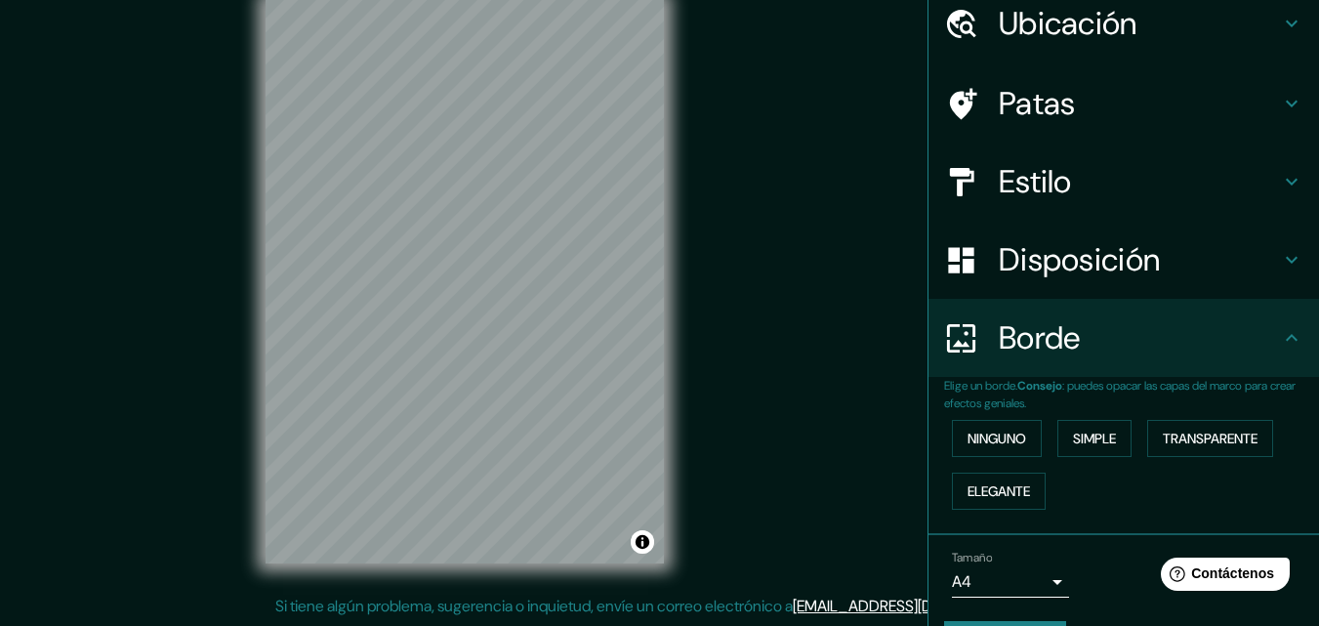
scroll to position [133, 0]
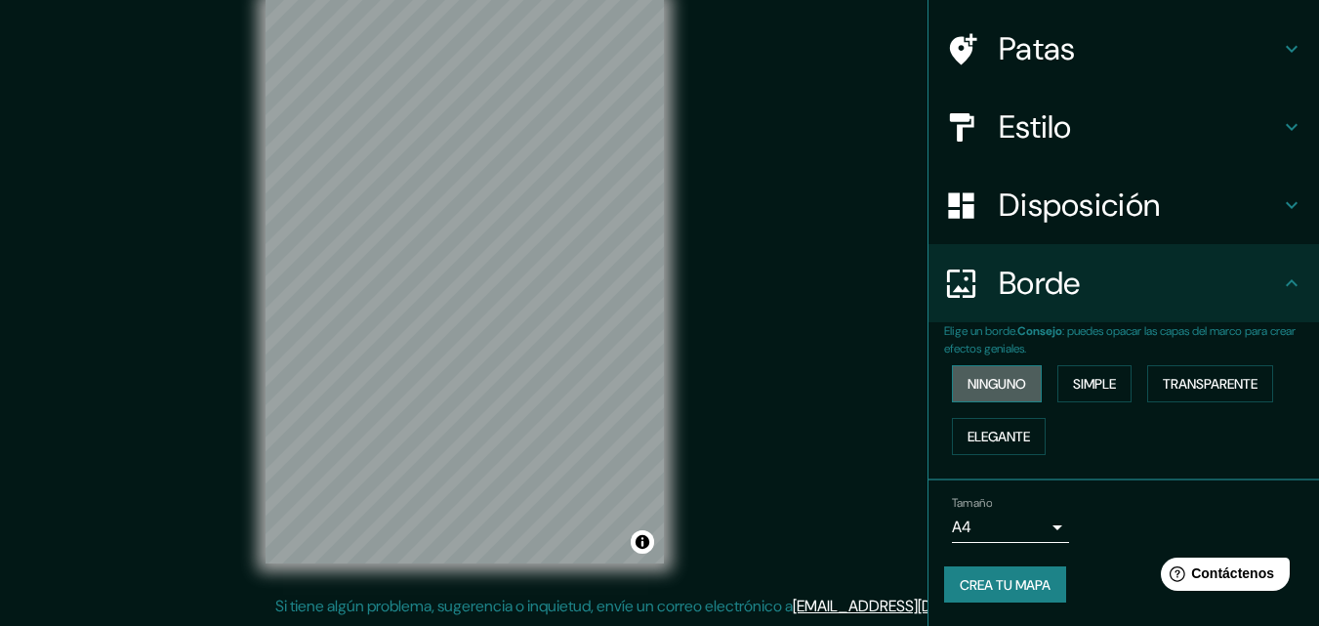
click at [1012, 396] on button "Ninguno" at bounding box center [997, 383] width 90 height 37
click at [1077, 386] on font "Simple" at bounding box center [1094, 384] width 43 height 18
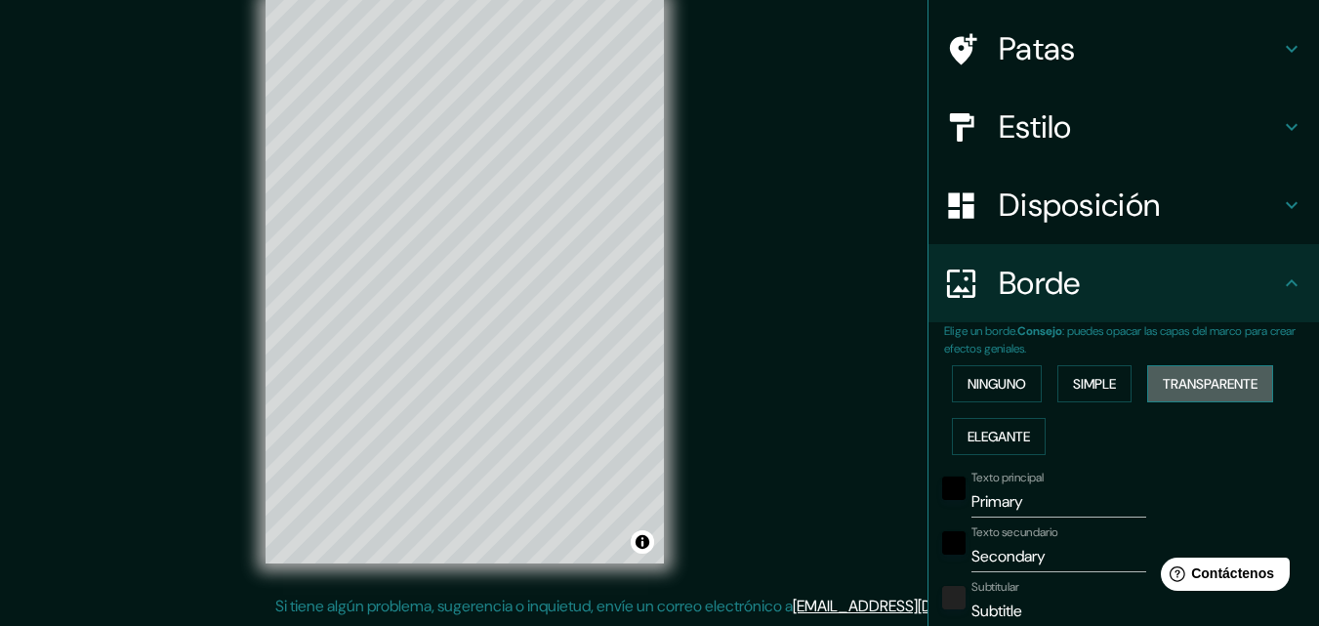
click at [1202, 377] on font "Transparente" at bounding box center [1210, 384] width 95 height 18
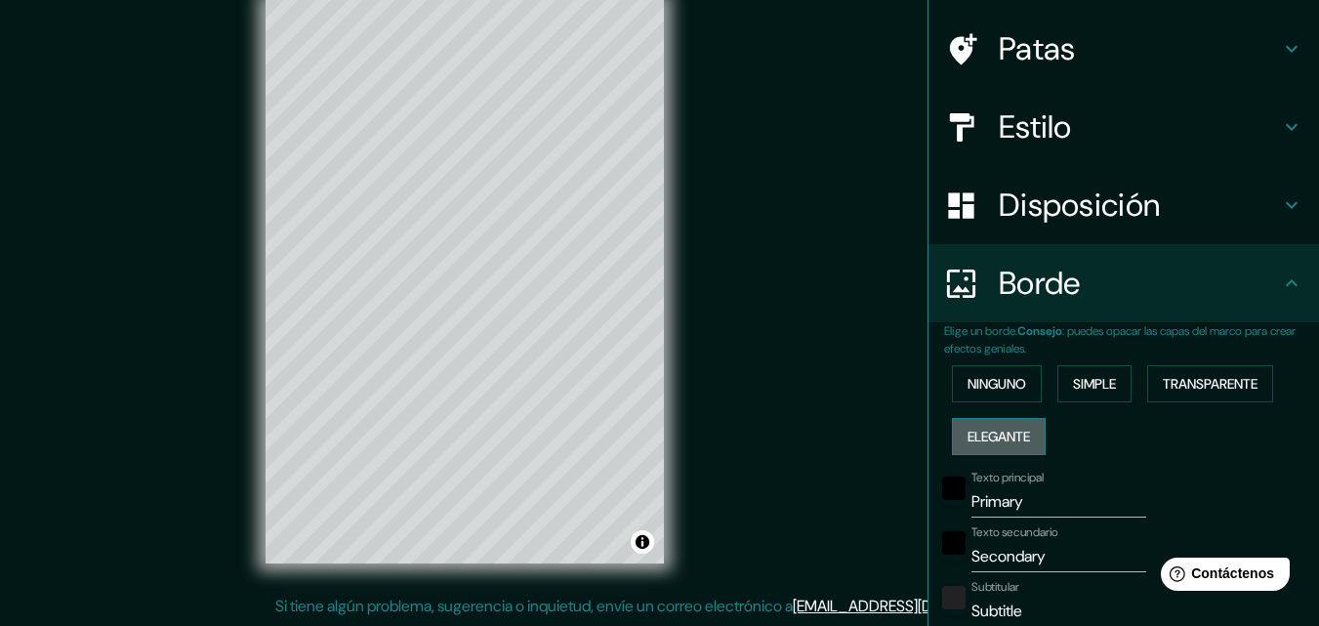
click at [1016, 445] on font "Elegante" at bounding box center [999, 436] width 62 height 25
click at [982, 395] on font "Ninguno" at bounding box center [997, 383] width 59 height 25
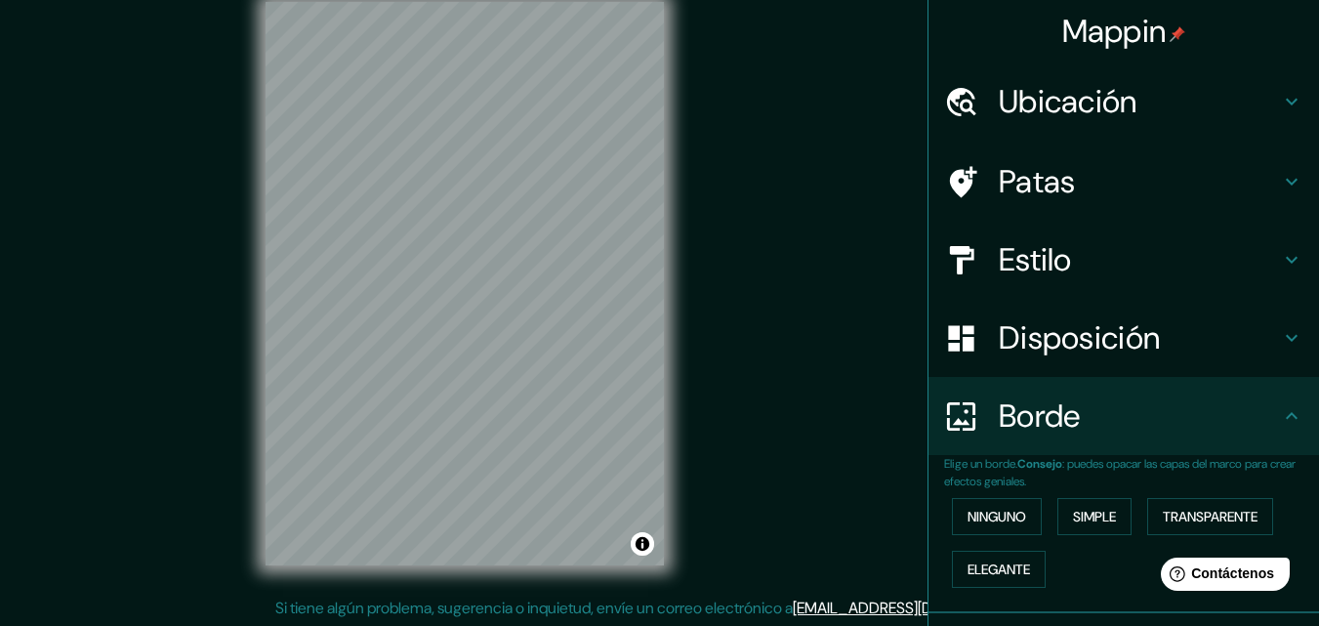
scroll to position [0, 0]
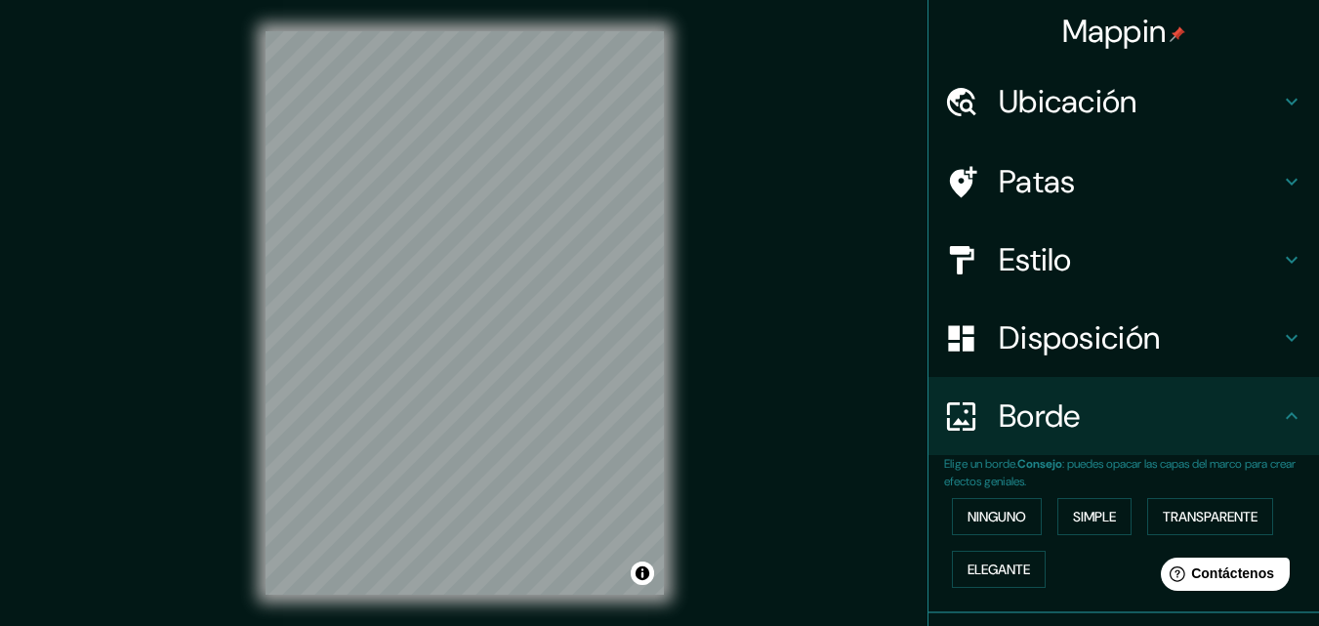
click at [1097, 46] on font "Mappin" at bounding box center [1114, 31] width 104 height 41
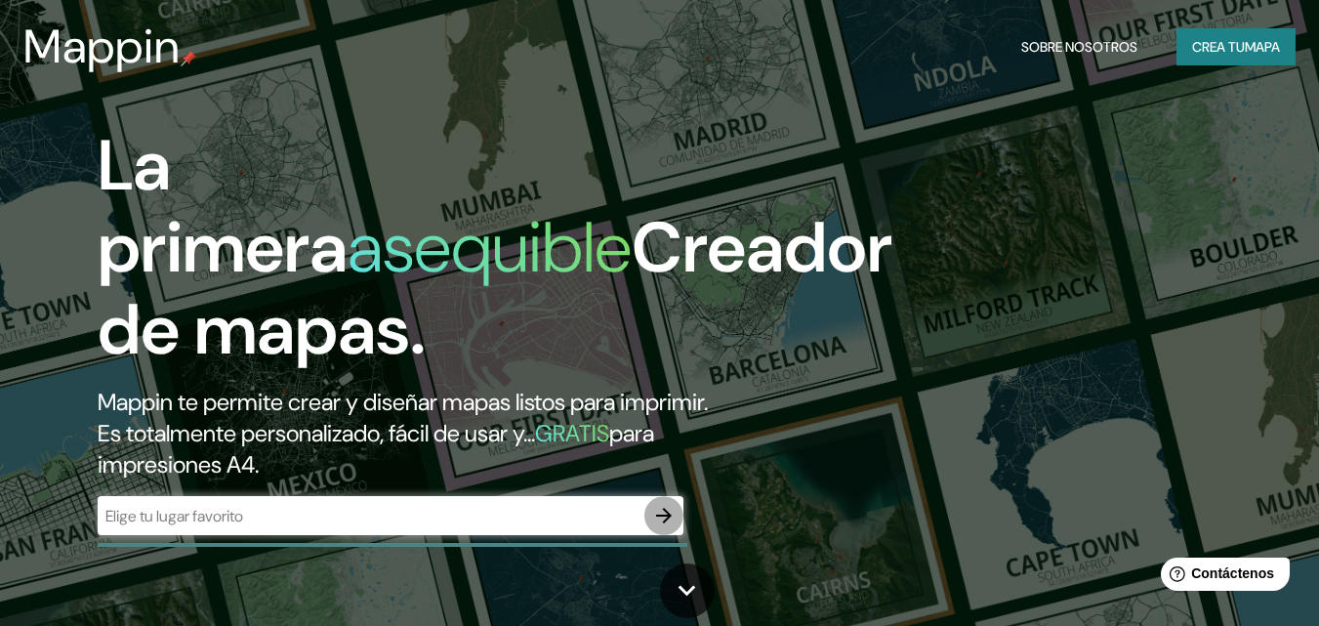
click at [668, 514] on icon "button" at bounding box center [664, 516] width 16 height 16
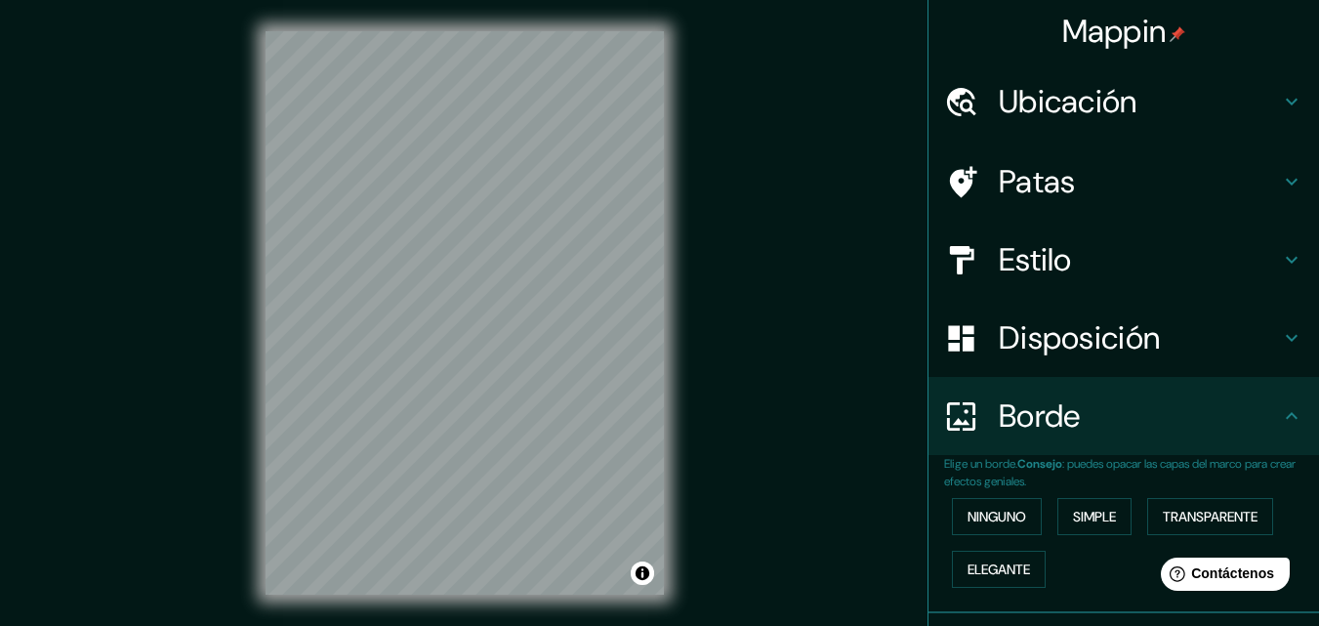
drag, startPoint x: 1101, startPoint y: 160, endPoint x: 1128, endPoint y: 329, distance: 171.0
click at [1128, 329] on ul "Ubicación Patas Estilo Disposición Borde Elige un borde. Consejo : puedes opaca…" at bounding box center [1123, 410] width 391 height 696
click at [1091, 150] on div "Patas" at bounding box center [1123, 182] width 391 height 78
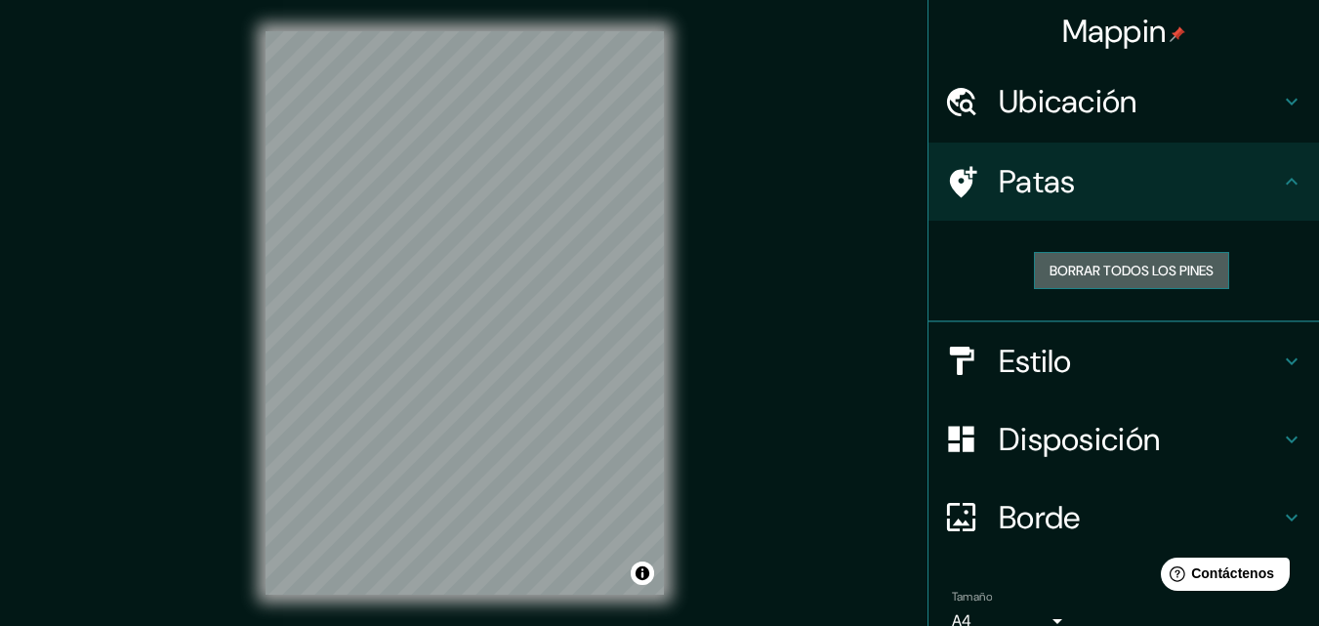
click at [1110, 267] on font "Borrar todos los pines" at bounding box center [1132, 271] width 164 height 18
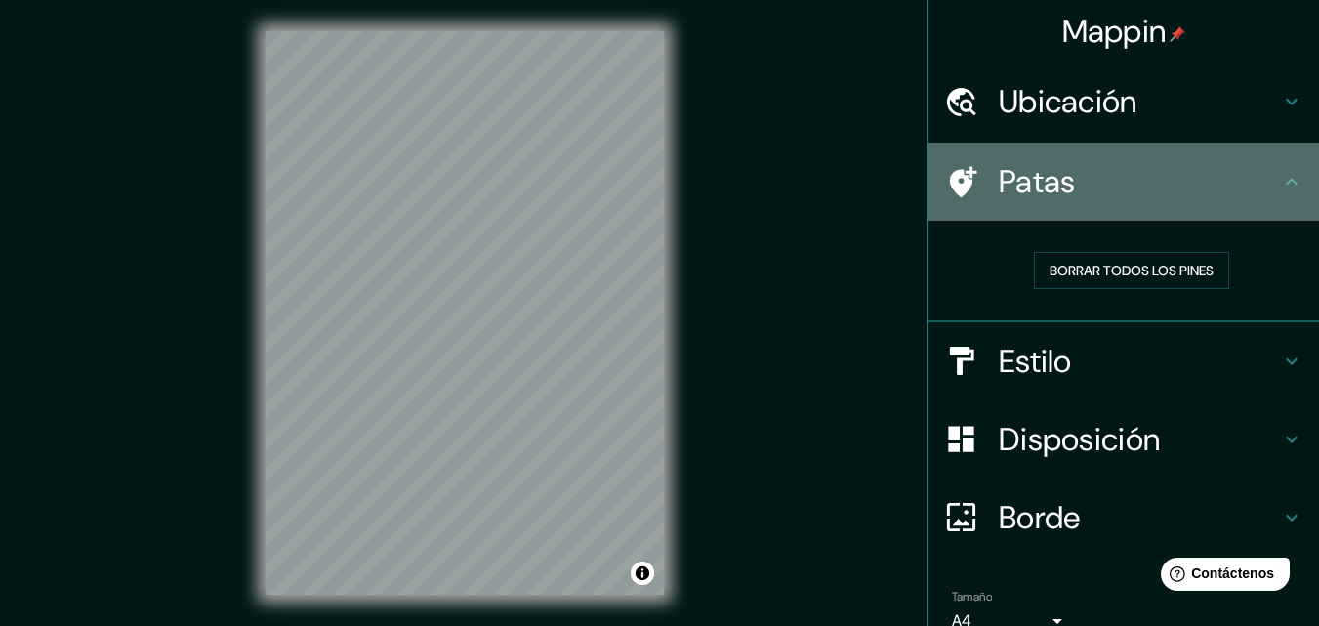
click at [971, 174] on div at bounding box center [971, 182] width 55 height 34
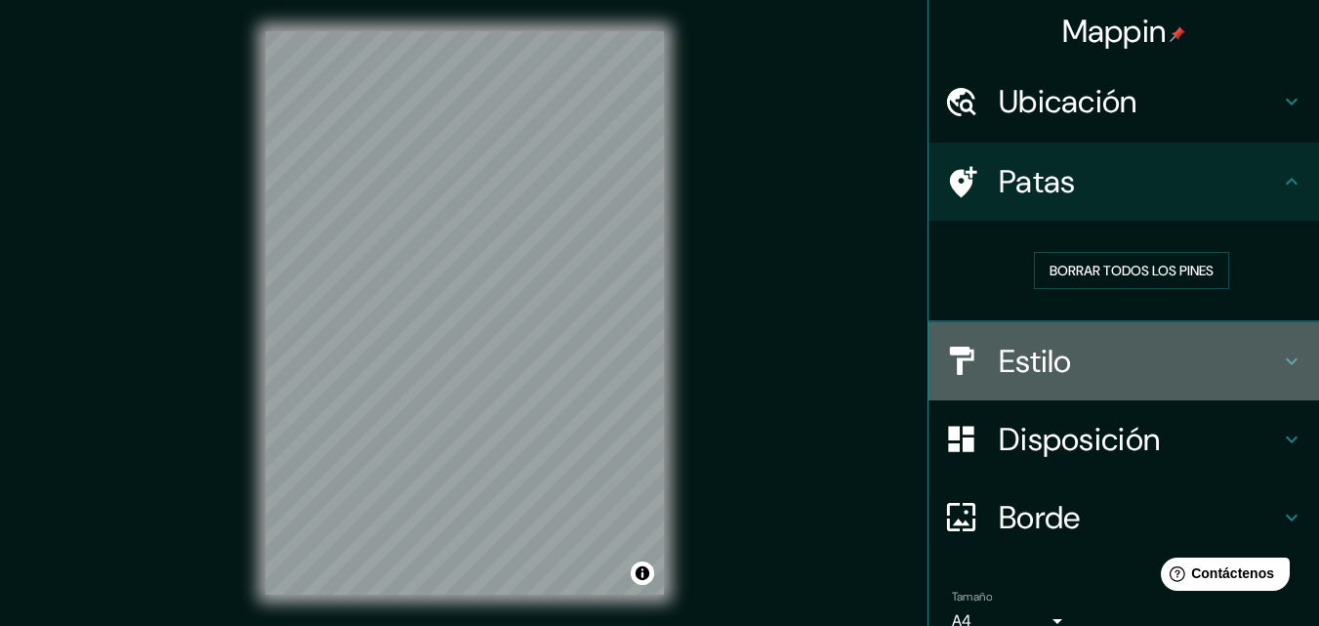
click at [1026, 365] on font "Estilo" at bounding box center [1035, 361] width 73 height 41
